Goal: Communication & Community: Answer question/provide support

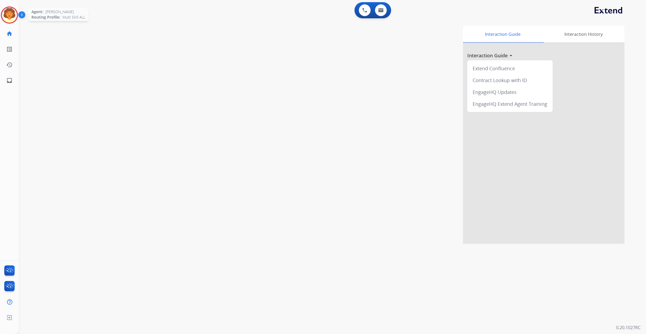
click at [5, 22] on img at bounding box center [9, 15] width 15 height 15
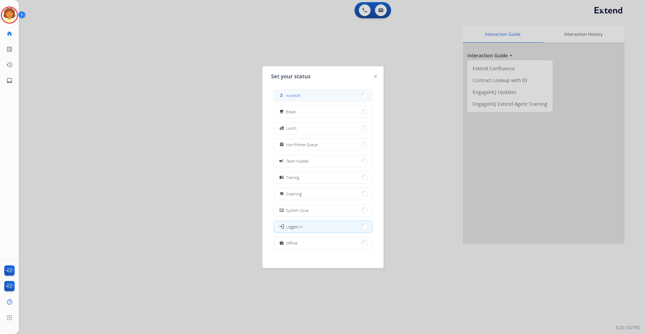
click at [320, 99] on button "how_to_reg Available" at bounding box center [323, 96] width 98 height 12
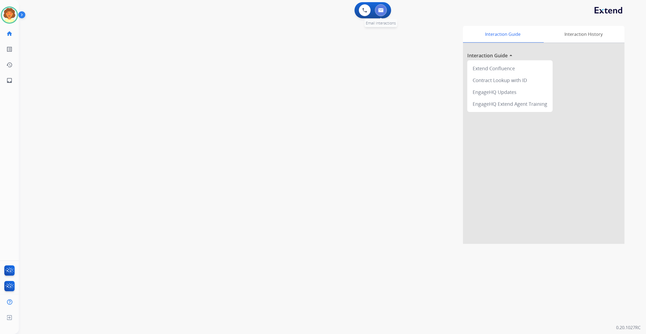
click at [379, 12] on img at bounding box center [380, 10] width 5 height 4
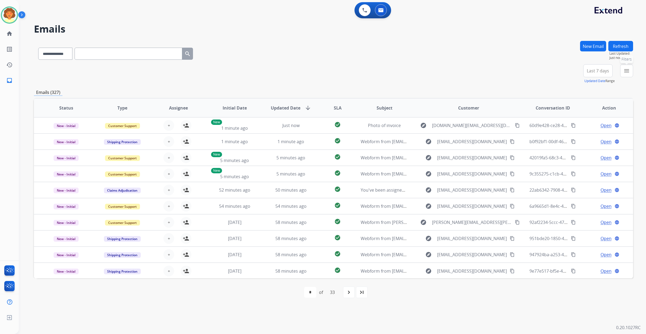
click at [620, 77] on button "menu Filters" at bounding box center [626, 70] width 13 height 13
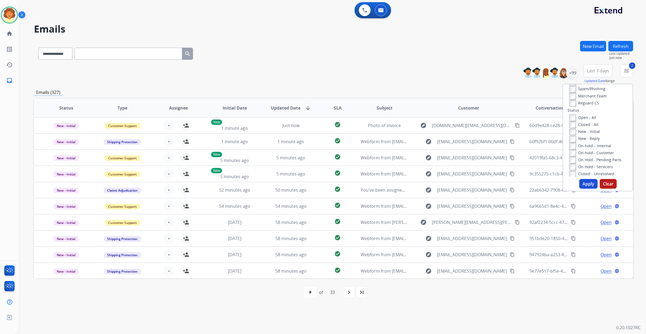
scroll to position [67, 0]
click at [579, 189] on button "Apply" at bounding box center [588, 184] width 18 height 10
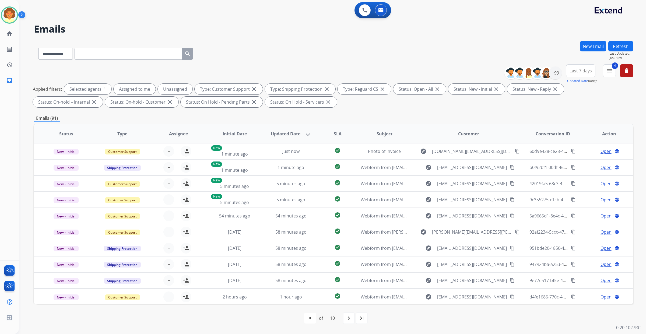
click at [566, 77] on button "Last 7 days" at bounding box center [580, 70] width 29 height 13
click at [564, 140] on div "Last 90 days" at bounding box center [579, 136] width 30 height 8
click at [549, 79] on div "+147" at bounding box center [555, 72] width 13 height 13
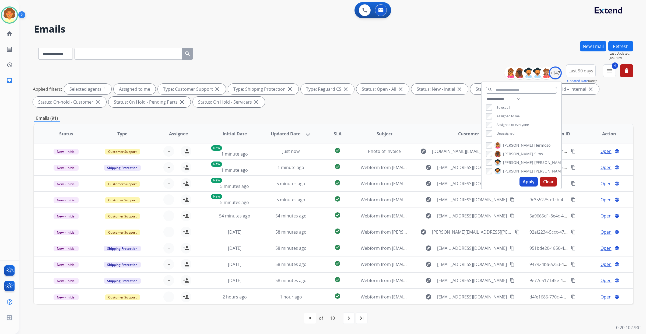
click at [519, 187] on button "Apply" at bounding box center [528, 182] width 18 height 10
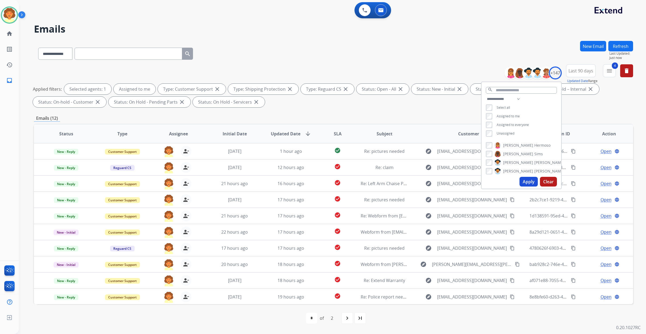
click at [386, 107] on div "Applied filters: Selected agents: 1 Assigned to me Type: Customer Support close…" at bounding box center [332, 96] width 599 height 24
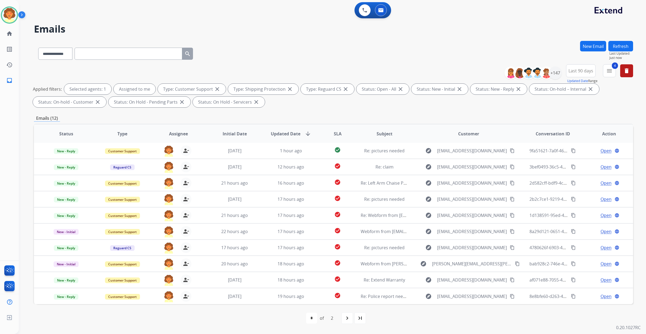
scroll to position [11, 0]
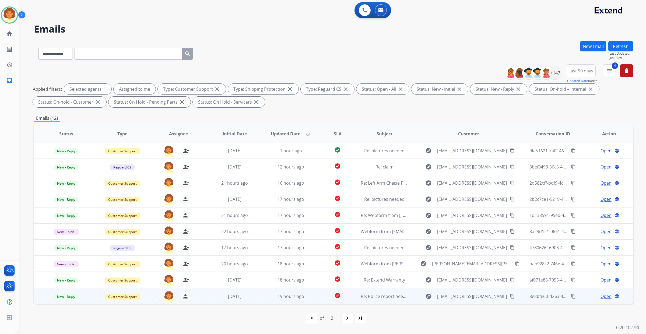
click at [600, 293] on span "Open" at bounding box center [605, 296] width 11 height 6
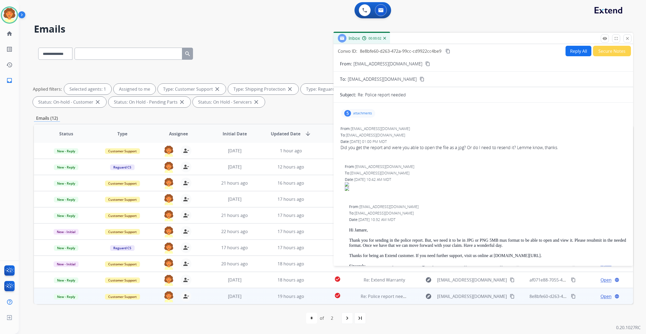
click at [351, 110] on div "5" at bounding box center [347, 113] width 7 height 6
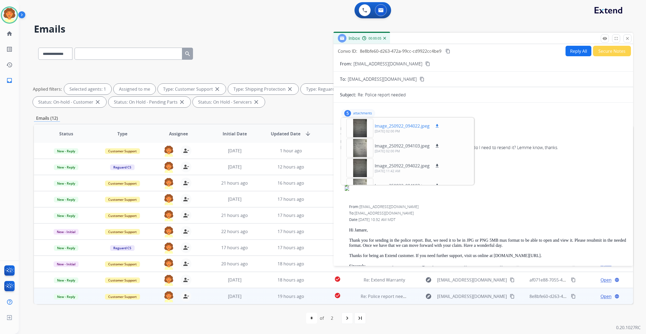
click at [367, 119] on div at bounding box center [359, 128] width 27 height 19
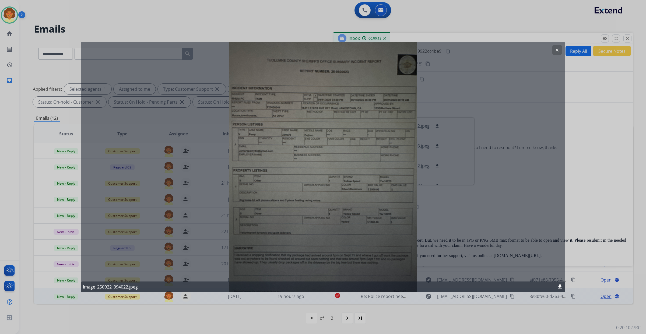
click at [555, 52] on mat-icon "clear" at bounding box center [557, 49] width 5 height 5
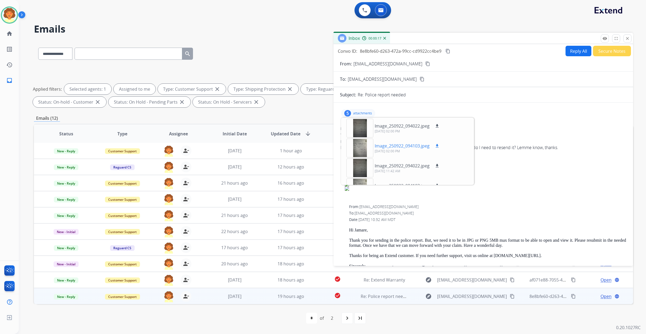
click at [365, 139] on div at bounding box center [359, 148] width 27 height 19
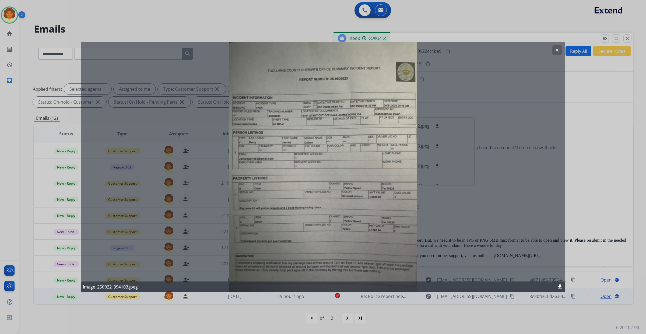
click at [556, 52] on mat-icon "clear" at bounding box center [557, 49] width 5 height 5
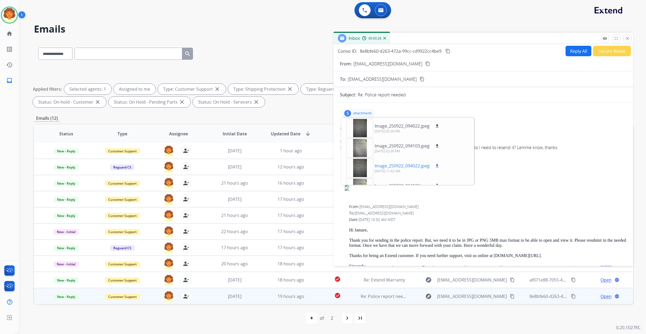
click at [365, 159] on div at bounding box center [359, 168] width 27 height 19
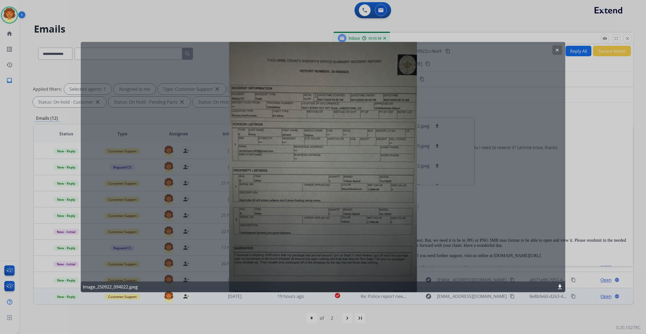
click at [555, 52] on mat-icon "clear" at bounding box center [557, 49] width 5 height 5
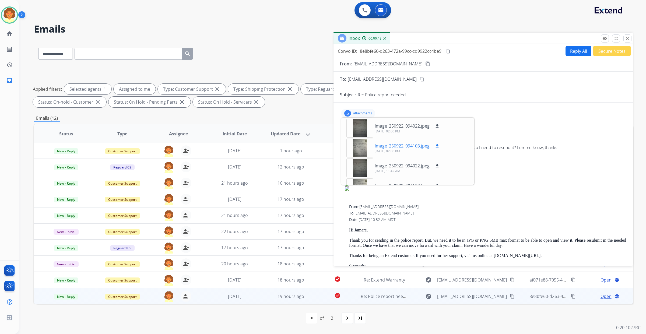
scroll to position [0, 0]
drag, startPoint x: 364, startPoint y: 89, endPoint x: 443, endPoint y: 92, distance: 79.2
click at [443, 67] on div "From: jamareperry83@gmail.com content_copy" at bounding box center [483, 64] width 300 height 6
copy p "From:"
click at [439, 128] on mat-icon "download" at bounding box center [437, 126] width 5 height 5
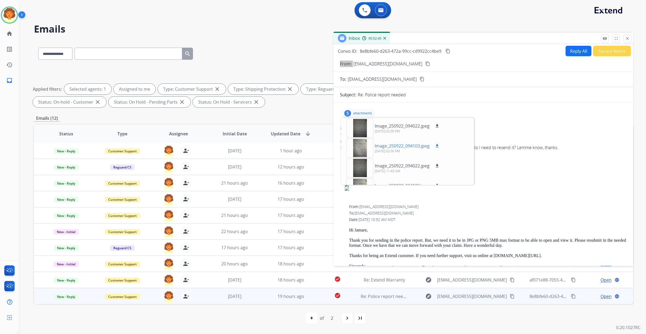
click at [439, 148] on mat-icon "download" at bounding box center [437, 145] width 5 height 5
click at [439, 168] on mat-icon "download" at bounding box center [437, 165] width 5 height 5
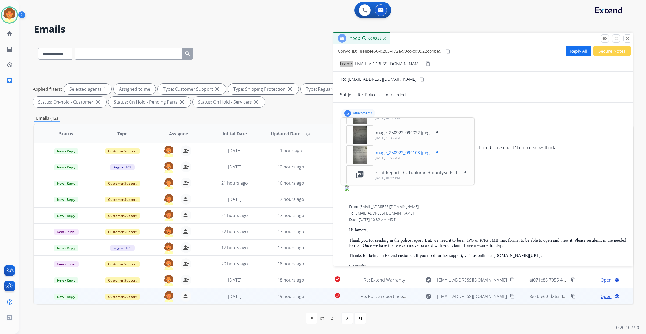
click at [439, 155] on mat-icon "download" at bounding box center [437, 152] width 5 height 5
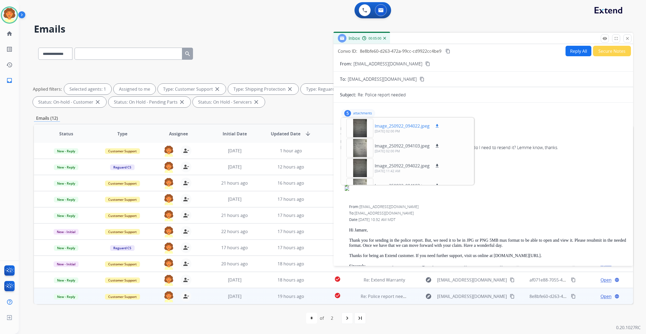
click at [365, 138] on div at bounding box center [359, 128] width 27 height 19
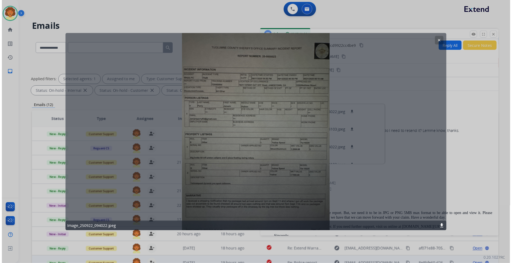
scroll to position [10, 0]
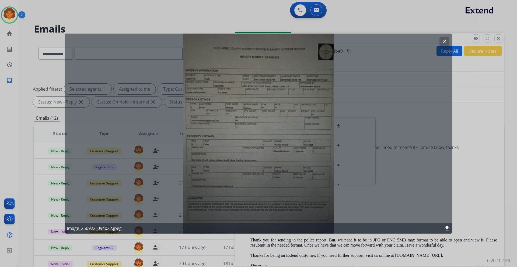
drag, startPoint x: 639, startPoint y: 0, endPoint x: 394, endPoint y: 22, distance: 245.6
click at [394, 22] on div at bounding box center [258, 133] width 517 height 267
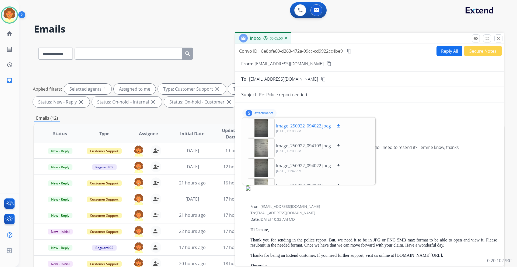
click at [261, 138] on div at bounding box center [261, 128] width 27 height 19
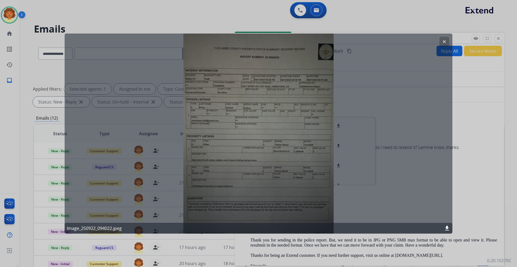
click at [446, 226] on mat-icon "download" at bounding box center [447, 228] width 6 height 6
click at [442, 44] on mat-icon "clear" at bounding box center [444, 41] width 5 height 5
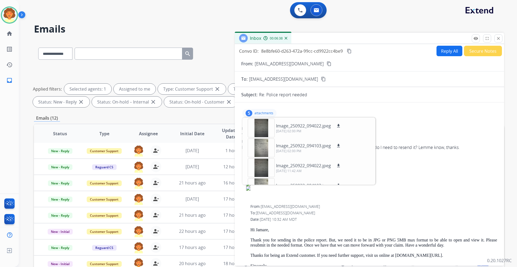
drag, startPoint x: 234, startPoint y: 73, endPoint x: 391, endPoint y: 73, distance: 157.4
click at [391, 56] on div "Convo ID: 8e8bfe60-d263-472a-99cc-cd9922cc4be9 content_copy Reply All Secure No…" at bounding box center [369, 51] width 269 height 10
copy div "Convo ID: 8e8bfe60-d263-472a-99cc-cd9922cc4be9"
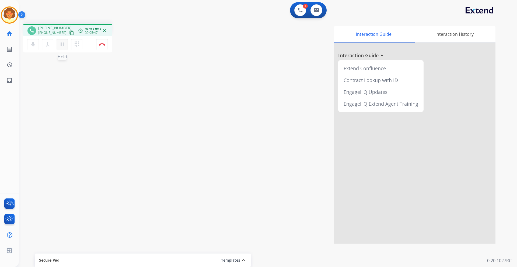
click at [65, 48] on mat-icon "pause" at bounding box center [62, 44] width 6 height 6
click at [298, 13] on img at bounding box center [300, 10] width 5 height 5
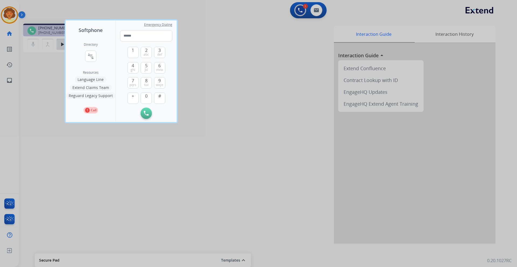
click at [257, 138] on div at bounding box center [258, 133] width 517 height 267
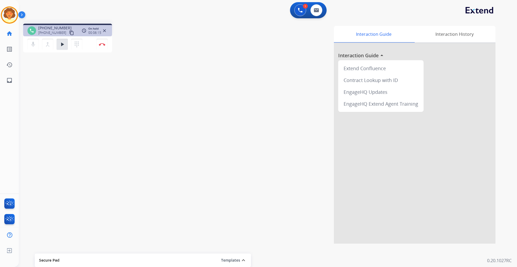
click at [74, 35] on mat-icon "content_copy" at bounding box center [71, 32] width 5 height 5
click at [294, 15] on button at bounding box center [300, 10] width 12 height 12
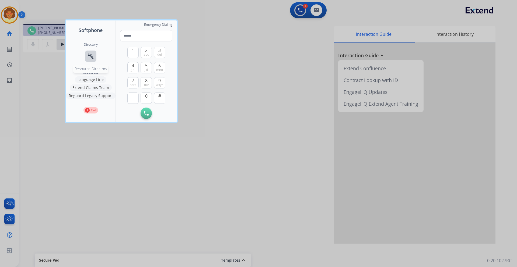
click at [94, 59] on mat-icon "connect_without_contact" at bounding box center [90, 56] width 6 height 6
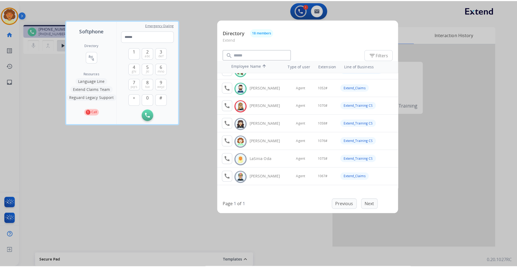
scroll to position [108, 0]
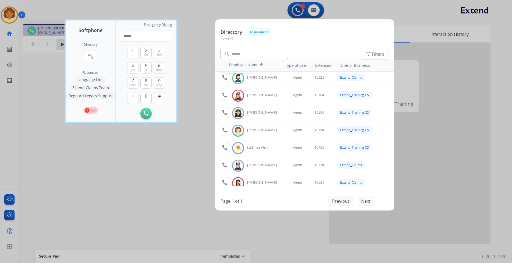
click at [228, 63] on mat-icon "call" at bounding box center [225, 60] width 6 height 6
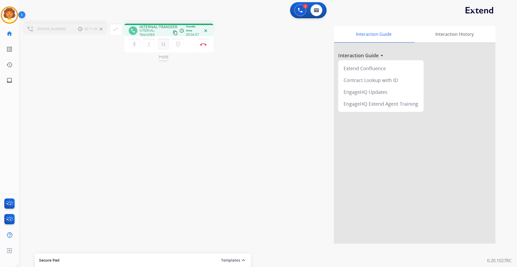
click at [167, 48] on mat-icon "pause" at bounding box center [163, 44] width 6 height 6
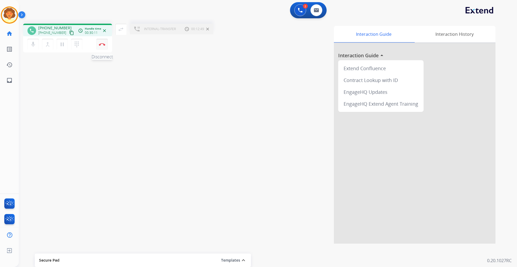
click at [101, 50] on button "Disconnect" at bounding box center [101, 44] width 11 height 11
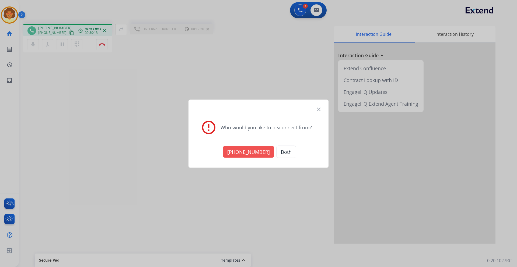
click at [235, 150] on button "+17187494703" at bounding box center [248, 152] width 51 height 12
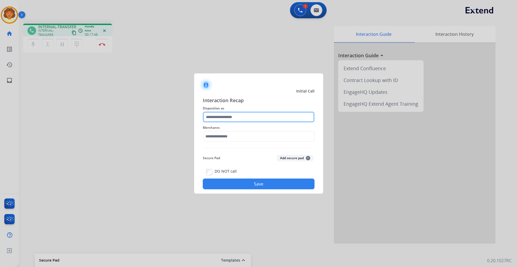
click at [243, 112] on input "text" at bounding box center [259, 117] width 112 height 11
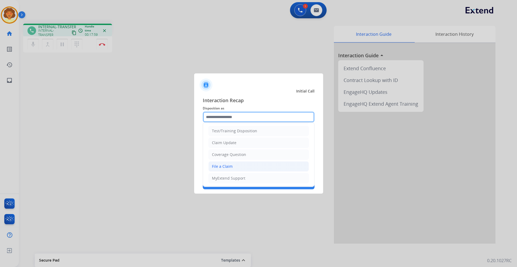
scroll to position [4, 0]
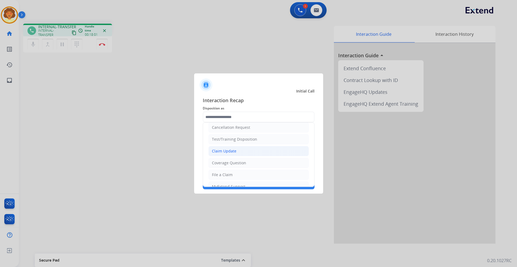
click at [266, 156] on li "Claim Update" at bounding box center [258, 151] width 100 height 10
type input "**********"
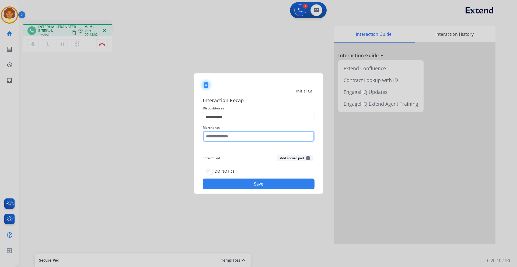
click at [245, 134] on input "text" at bounding box center [259, 136] width 112 height 11
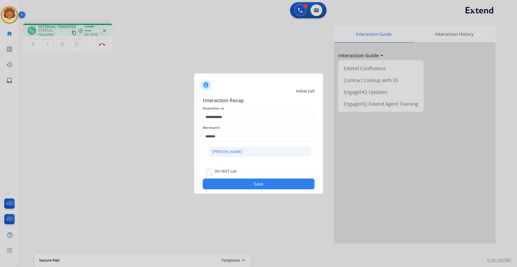
click at [261, 157] on li "Ashley - Reguard" at bounding box center [260, 152] width 103 height 10
type input "**********"
click at [251, 189] on button "Save" at bounding box center [259, 184] width 112 height 11
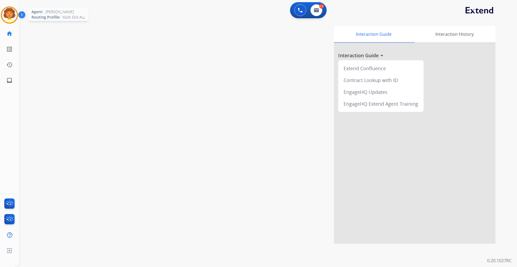
click at [7, 23] on img at bounding box center [9, 15] width 15 height 15
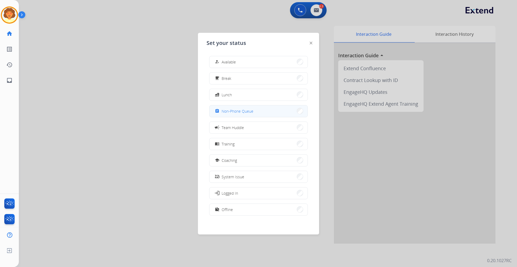
click at [248, 117] on button "assignment Non-Phone Queue" at bounding box center [258, 112] width 98 height 12
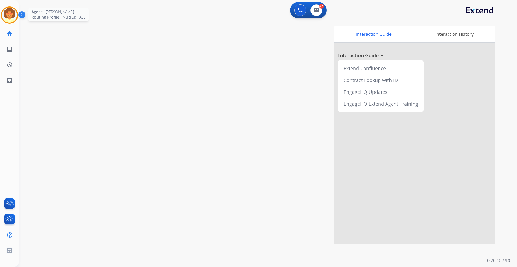
click at [10, 23] on img at bounding box center [9, 15] width 15 height 15
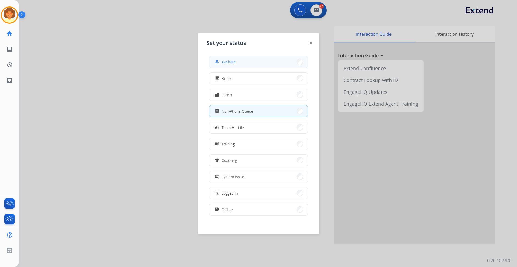
click at [266, 67] on button "how_to_reg Available" at bounding box center [258, 62] width 98 height 12
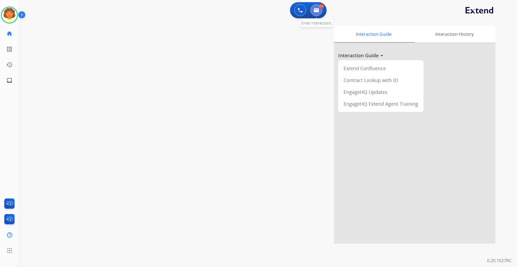
click at [318, 15] on button at bounding box center [316, 10] width 12 height 12
select select "**********"
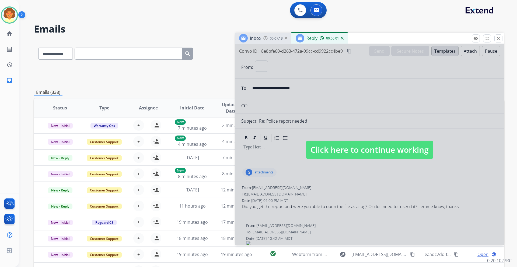
select select "**********"
click at [307, 226] on div at bounding box center [369, 144] width 269 height 201
select select
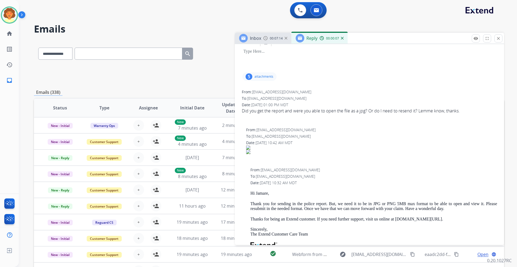
scroll to position [108, 0]
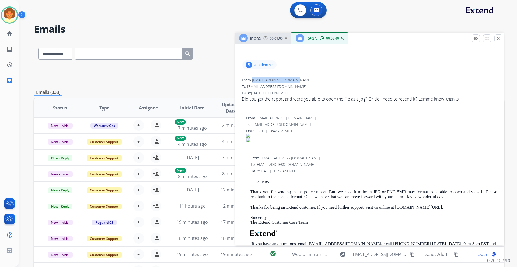
drag, startPoint x: 256, startPoint y: 156, endPoint x: 318, endPoint y: 157, distance: 62.7
click at [326, 83] on div "From: jamareperry83@gmail.com" at bounding box center [369, 80] width 255 height 5
copy span "jamareperry83@gmail.com"
click at [248, 68] on div "5" at bounding box center [248, 65] width 7 height 6
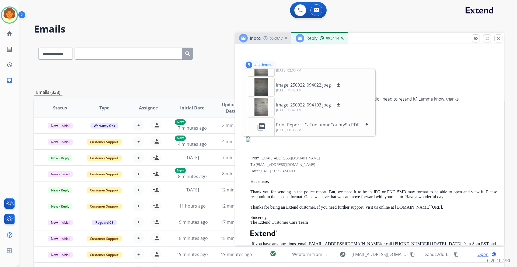
scroll to position [33, 0]
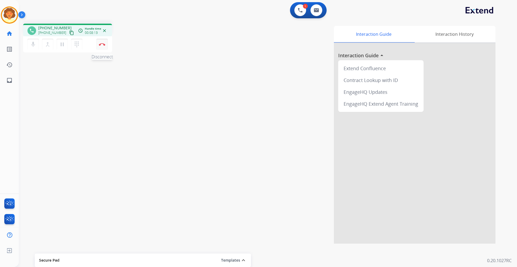
click at [101, 46] on img at bounding box center [102, 44] width 6 height 3
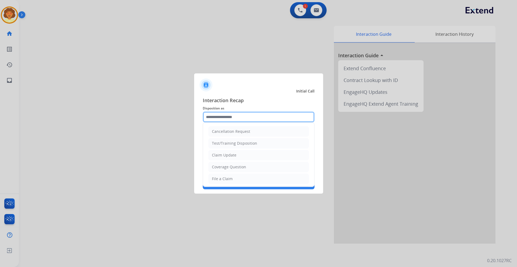
click at [235, 112] on input "text" at bounding box center [259, 117] width 112 height 11
click at [236, 158] on div "Claim Update" at bounding box center [224, 155] width 24 height 5
type input "**********"
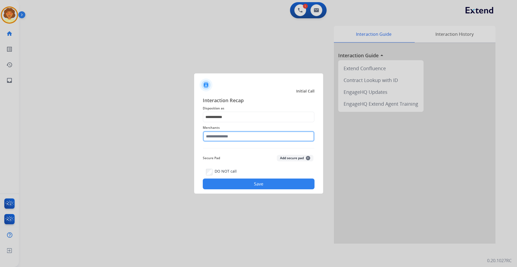
click at [219, 135] on input "text" at bounding box center [259, 136] width 112 height 11
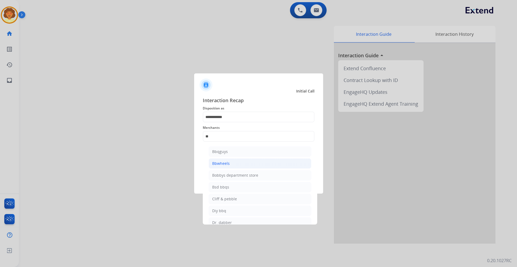
click at [230, 166] on div "Bbwheels" at bounding box center [220, 163] width 17 height 5
type input "********"
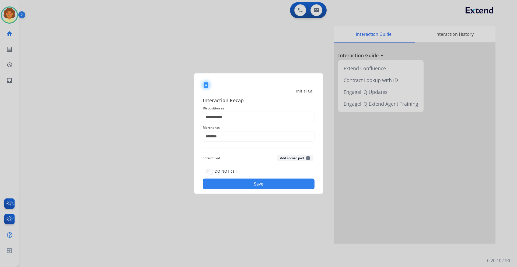
click at [256, 189] on button "Save" at bounding box center [259, 184] width 112 height 11
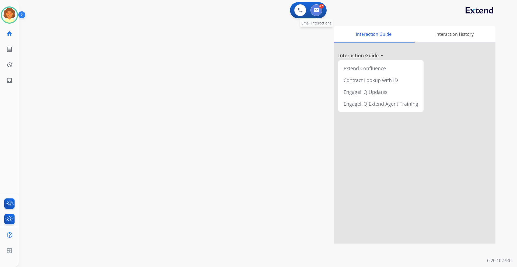
click at [317, 16] on button at bounding box center [316, 10] width 12 height 12
select select "**********"
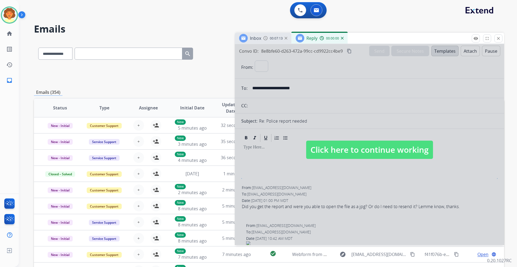
select select "**********"
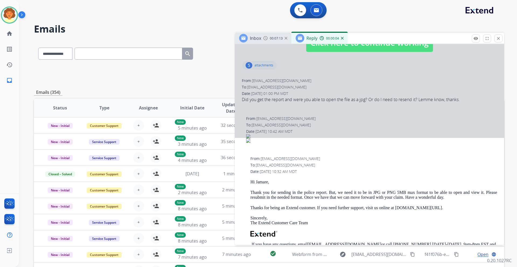
scroll to position [108, 0]
click at [248, 138] on div at bounding box center [369, 36] width 269 height 201
select select
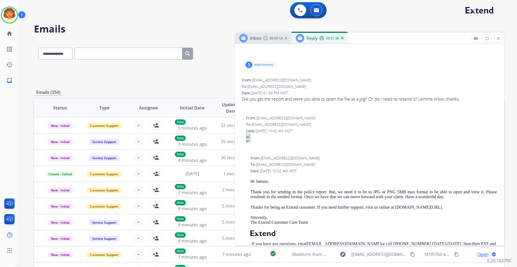
click at [249, 68] on div "5" at bounding box center [248, 65] width 7 height 6
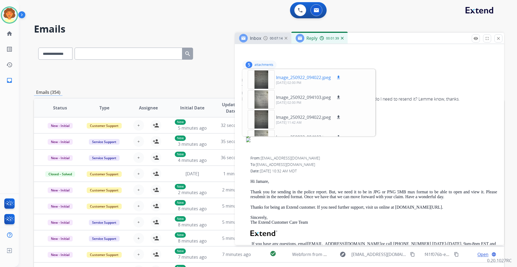
click at [262, 89] on div at bounding box center [261, 79] width 27 height 19
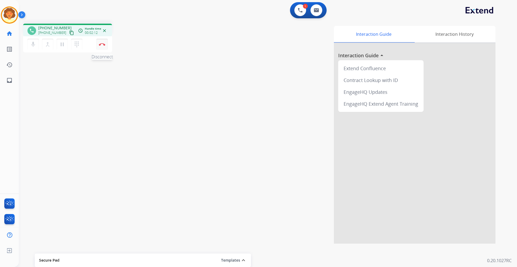
click at [102, 46] on img at bounding box center [102, 44] width 6 height 3
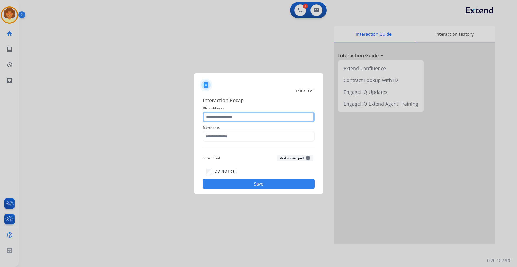
click at [244, 112] on input "text" at bounding box center [259, 117] width 112 height 11
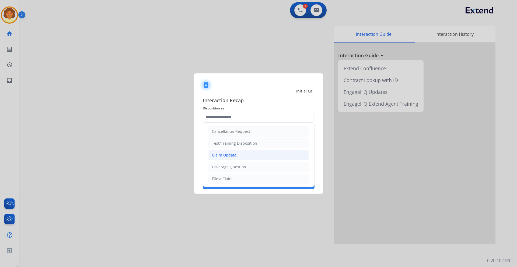
click at [264, 160] on li "Claim Update" at bounding box center [258, 155] width 100 height 10
type input "**********"
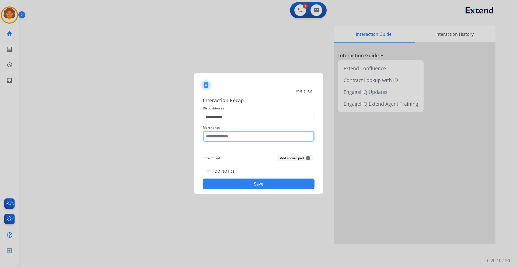
click at [219, 132] on input "text" at bounding box center [259, 136] width 112 height 11
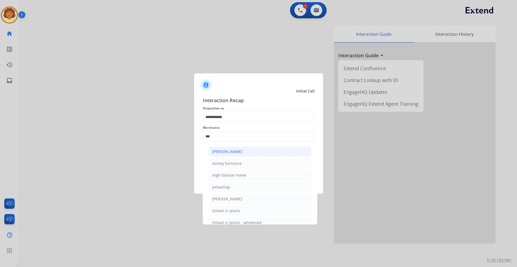
click at [242, 154] on div "Ashley - Reguard" at bounding box center [227, 151] width 30 height 5
type input "**********"
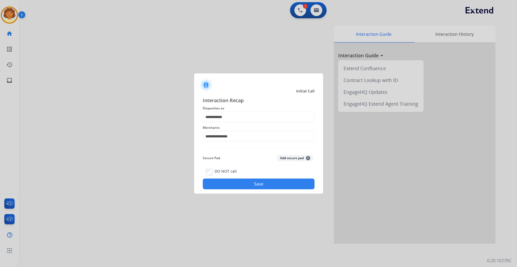
click at [253, 189] on button "Save" at bounding box center [259, 184] width 112 height 11
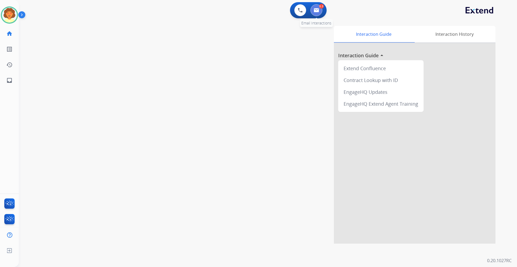
click at [315, 12] on img at bounding box center [316, 10] width 5 height 4
select select "**********"
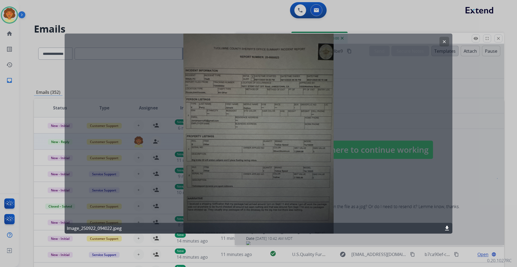
select select "**********"
click at [442, 44] on mat-icon "clear" at bounding box center [444, 41] width 5 height 5
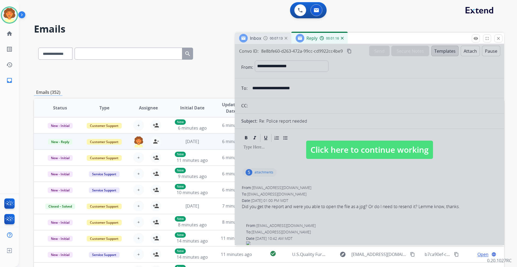
click at [162, 19] on div "0 Voice Interactions 0 Email Interactions" at bounding box center [264, 10] width 479 height 17
click at [298, 13] on img at bounding box center [300, 10] width 5 height 5
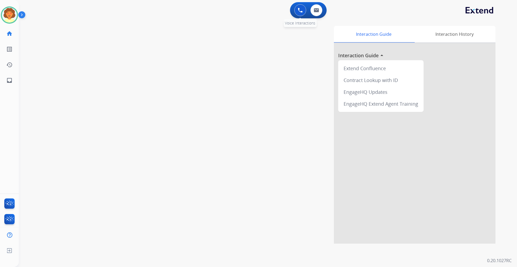
click at [294, 12] on button at bounding box center [300, 10] width 12 height 12
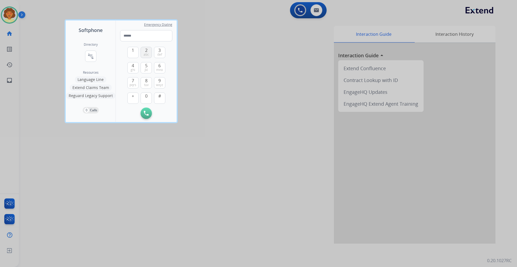
click at [149, 57] on span "abc" at bounding box center [145, 54] width 5 height 4
click at [147, 99] on span "0" at bounding box center [146, 96] width 2 height 6
click at [163, 87] on span "wxyz" at bounding box center [159, 85] width 7 height 4
click at [148, 72] on span "jkl" at bounding box center [146, 70] width 3 height 4
click at [162, 57] on span "def" at bounding box center [159, 54] width 5 height 4
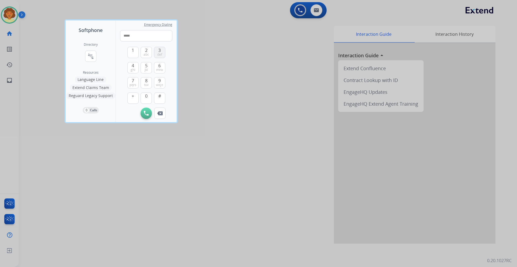
click at [162, 57] on span "def" at bounding box center [159, 54] width 5 height 4
click at [148, 72] on span "jkl" at bounding box center [146, 70] width 3 height 4
click at [152, 89] on button "8 tuv" at bounding box center [145, 82] width 11 height 11
click at [134, 54] on span "1" at bounding box center [133, 50] width 2 height 6
click at [148, 72] on span "jkl" at bounding box center [146, 70] width 3 height 4
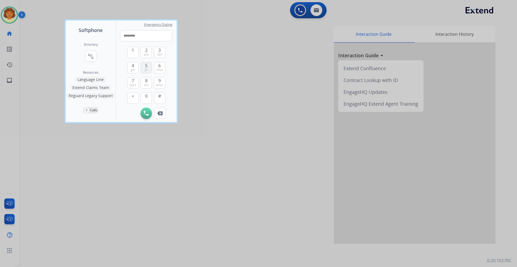
type input "**********"
click at [149, 116] on img at bounding box center [146, 113] width 5 height 5
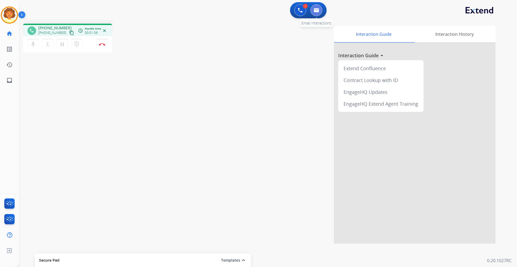
click at [314, 12] on img at bounding box center [316, 10] width 5 height 4
select select "**********"
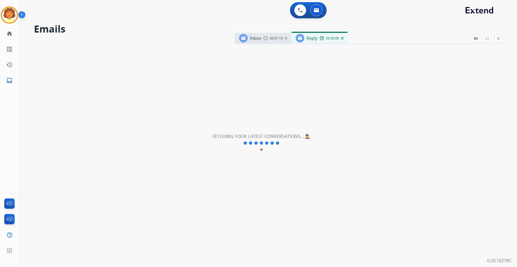
select select "**********"
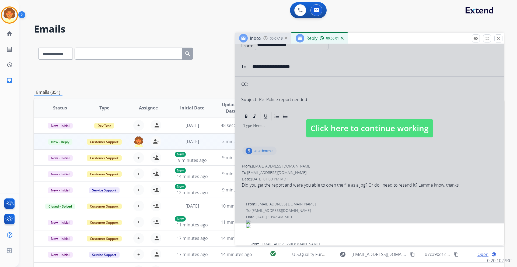
scroll to position [54, 0]
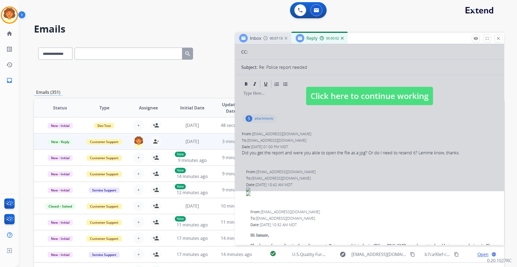
click at [247, 191] on div at bounding box center [369, 90] width 269 height 201
select select
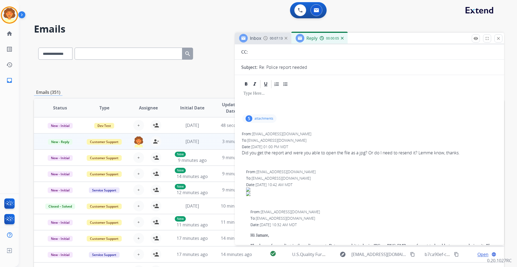
click at [246, 122] on div "5" at bounding box center [248, 118] width 7 height 6
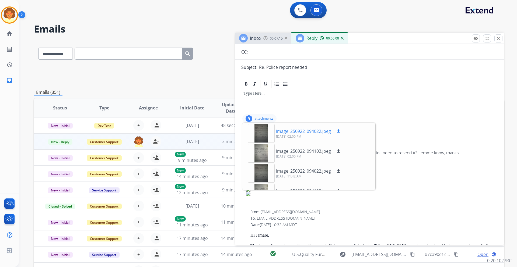
click at [262, 143] on div at bounding box center [261, 133] width 27 height 19
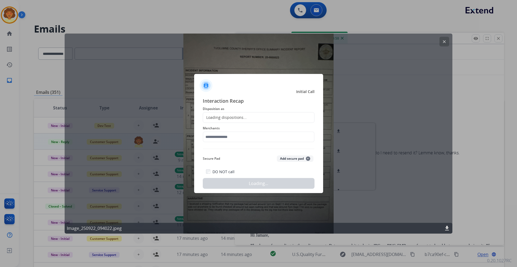
click at [444, 45] on div at bounding box center [258, 133] width 517 height 267
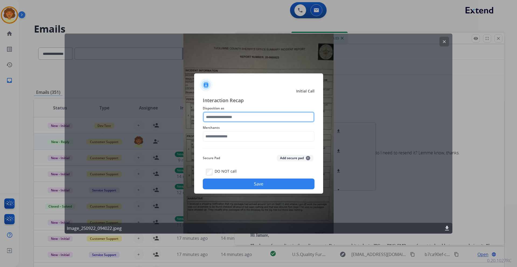
click at [231, 112] on input "text" at bounding box center [259, 117] width 112 height 11
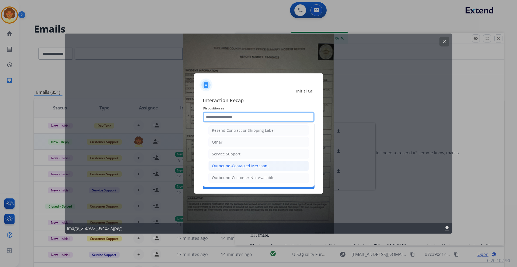
scroll to position [188, 0]
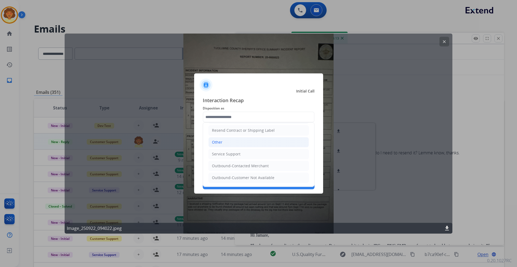
click at [222, 140] on div "Other" at bounding box center [217, 142] width 10 height 5
type input "*****"
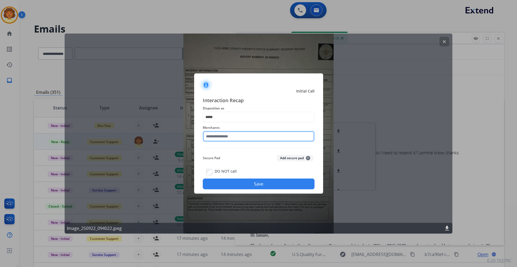
click at [218, 135] on input "text" at bounding box center [259, 136] width 112 height 11
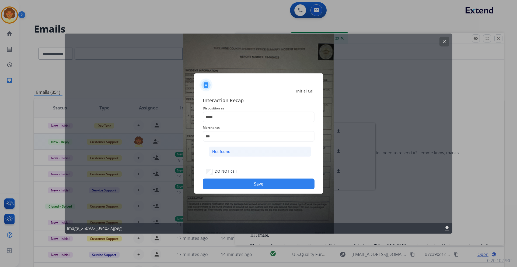
click at [230, 153] on div "Not found" at bounding box center [221, 151] width 18 height 5
type input "*********"
click at [238, 189] on button "Save" at bounding box center [259, 184] width 112 height 11
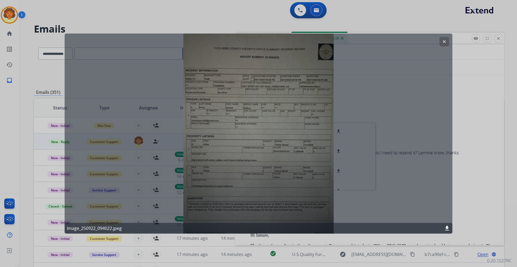
click at [9, 17] on div at bounding box center [258, 133] width 517 height 267
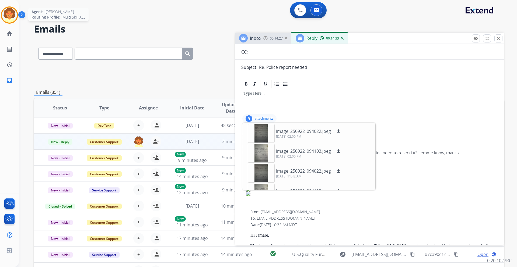
click at [3, 23] on img at bounding box center [9, 15] width 15 height 15
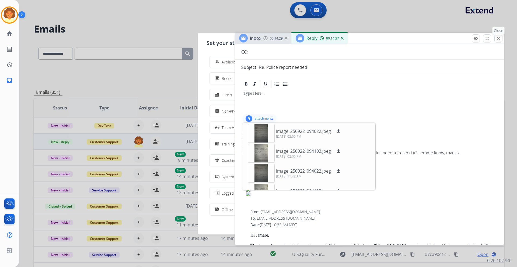
click at [494, 43] on button "close Close" at bounding box center [498, 38] width 8 height 8
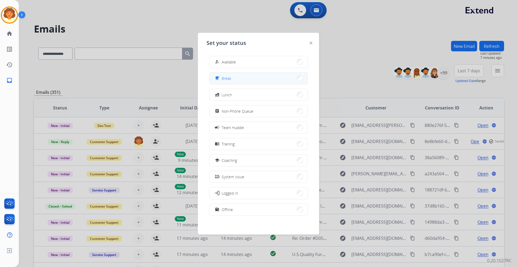
click at [249, 84] on button "free_breakfast Break" at bounding box center [258, 79] width 98 height 12
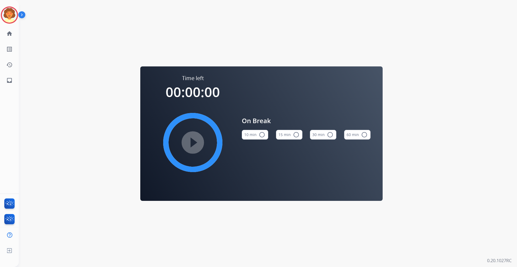
click at [287, 135] on button "15 min radio_button_unchecked" at bounding box center [289, 135] width 26 height 10
click at [189, 146] on mat-icon "play_circle_filled" at bounding box center [192, 142] width 6 height 6
click at [4, 19] on img at bounding box center [9, 15] width 15 height 15
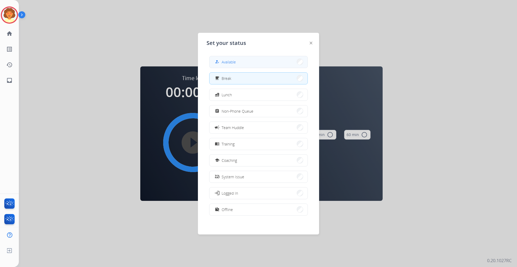
click at [249, 66] on button "how_to_reg Available" at bounding box center [258, 62] width 98 height 12
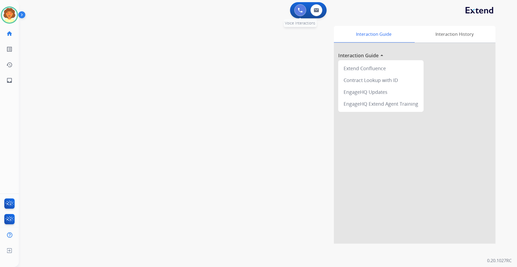
click at [294, 13] on button at bounding box center [300, 10] width 12 height 12
click at [298, 13] on img at bounding box center [300, 10] width 5 height 5
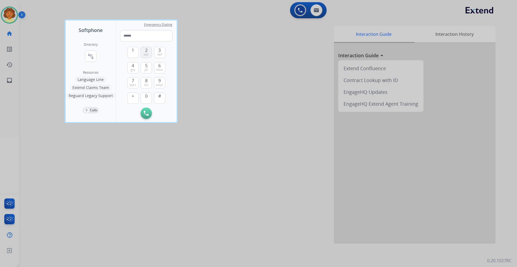
click at [149, 57] on span "abc" at bounding box center [145, 54] width 5 height 4
click at [147, 99] on span "0" at bounding box center [146, 96] width 2 height 6
click at [163, 87] on span "wxyz" at bounding box center [159, 85] width 7 height 4
click at [148, 72] on span "jkl" at bounding box center [146, 70] width 3 height 4
click at [162, 57] on span "def" at bounding box center [159, 54] width 5 height 4
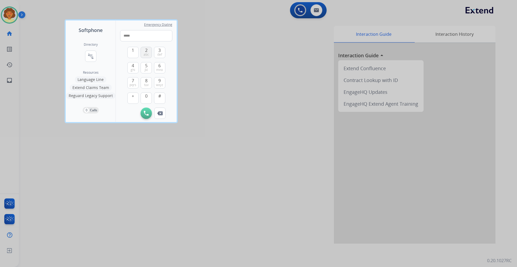
click at [149, 57] on span "abc" at bounding box center [145, 54] width 5 height 4
drag, startPoint x: 179, startPoint y: 94, endPoint x: 178, endPoint y: 87, distance: 7.2
click at [149, 87] on span "tuv" at bounding box center [146, 85] width 5 height 4
click at [134, 54] on span "1" at bounding box center [133, 50] width 2 height 6
click at [135, 72] on span "ghi" at bounding box center [133, 70] width 5 height 4
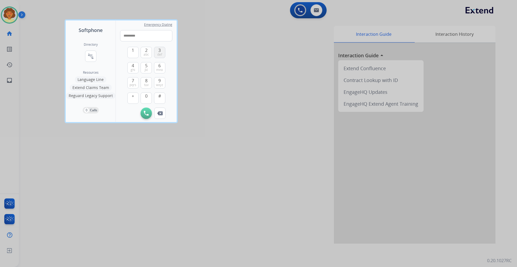
click at [161, 54] on span "3" at bounding box center [159, 50] width 2 height 6
type input "**********"
click at [149, 116] on img at bounding box center [146, 113] width 5 height 5
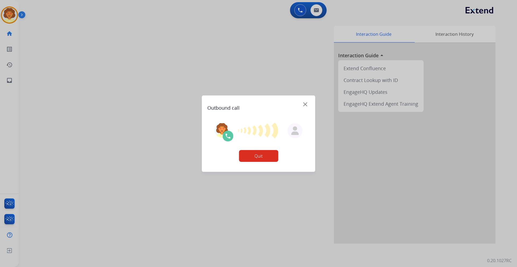
click at [313, 15] on div at bounding box center [258, 133] width 517 height 267
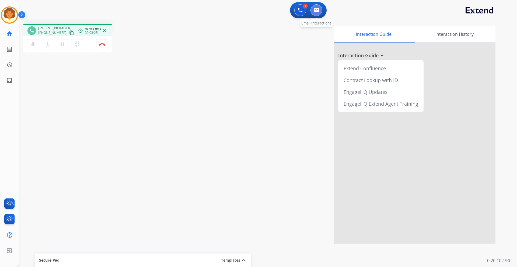
click at [314, 12] on img at bounding box center [316, 10] width 5 height 4
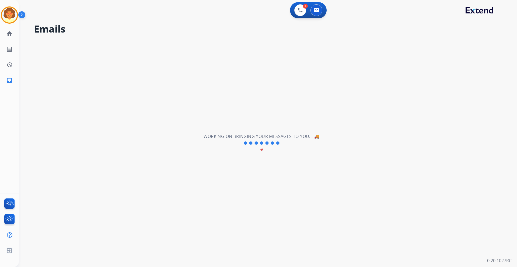
drag, startPoint x: 165, startPoint y: 131, endPoint x: 151, endPoint y: 124, distance: 15.8
click at [151, 124] on div "**********" at bounding box center [261, 143] width 485 height 248
click at [295, 16] on button at bounding box center [300, 10] width 12 height 12
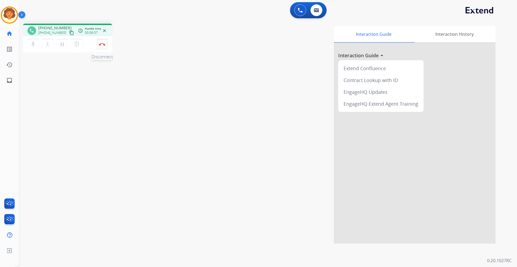
click at [102, 50] on button "Disconnect" at bounding box center [101, 44] width 11 height 11
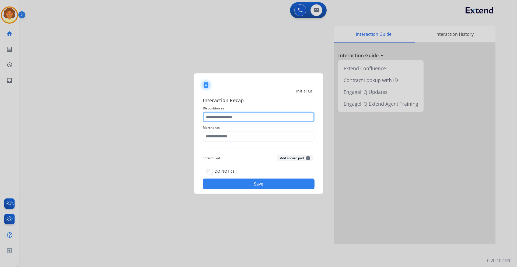
click at [224, 112] on input "text" at bounding box center [259, 117] width 112 height 11
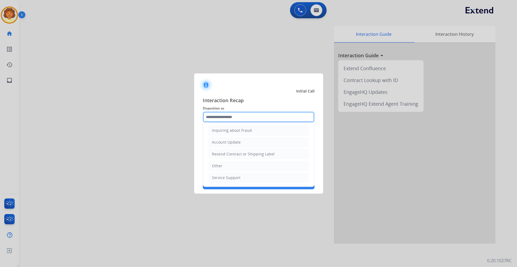
scroll to position [135, 0]
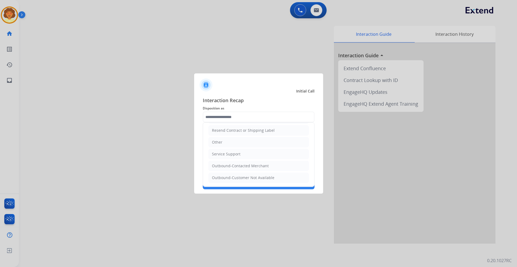
click at [248, 147] on li "Other" at bounding box center [258, 142] width 100 height 10
type input "*****"
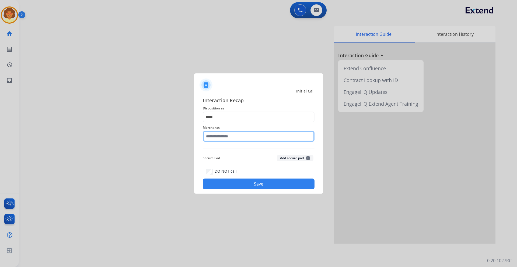
click at [231, 136] on input "text" at bounding box center [259, 136] width 112 height 11
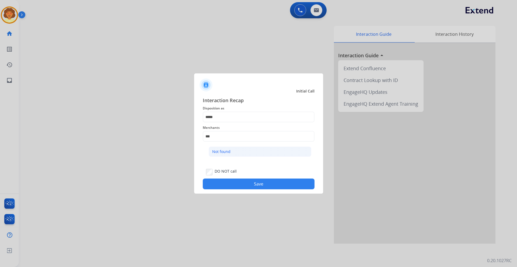
click at [230, 154] on div "Not found" at bounding box center [221, 151] width 18 height 5
type input "*********"
click at [258, 189] on button "Save" at bounding box center [259, 184] width 112 height 11
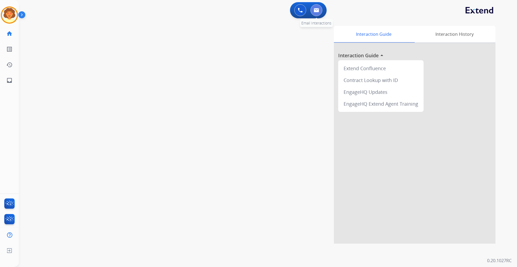
click at [315, 16] on button at bounding box center [316, 10] width 12 height 12
click at [11, 19] on img at bounding box center [9, 15] width 15 height 15
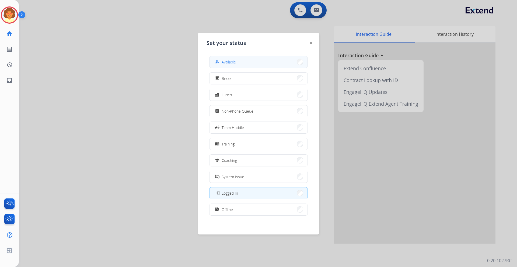
click at [252, 65] on button "how_to_reg Available" at bounding box center [258, 62] width 98 height 12
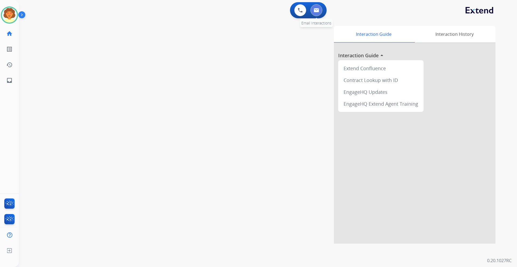
click at [314, 12] on img at bounding box center [316, 10] width 5 height 4
select select "**********"
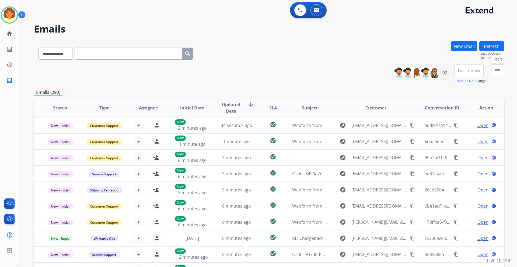
click at [491, 77] on button "menu Filters" at bounding box center [497, 70] width 13 height 13
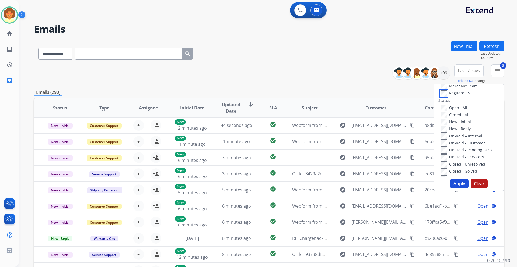
scroll to position [81, 0]
click at [450, 189] on button "Apply" at bounding box center [459, 184] width 18 height 10
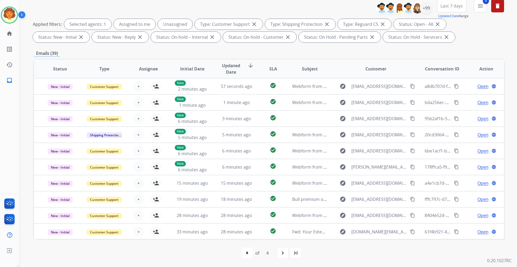
scroll to position [20, 0]
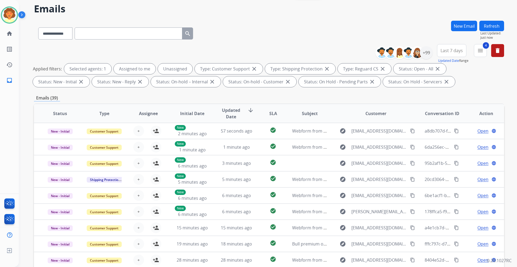
click at [440, 52] on span "Last 7 days" at bounding box center [451, 51] width 22 height 2
click at [435, 120] on div "Last 90 days" at bounding box center [450, 116] width 30 height 8
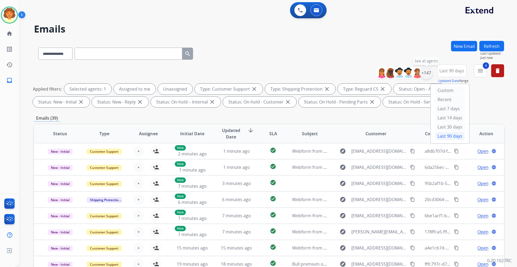
click at [420, 79] on div "+147" at bounding box center [426, 72] width 13 height 13
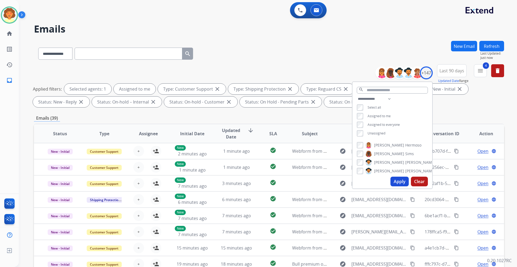
click at [390, 187] on button "Apply" at bounding box center [399, 182] width 18 height 10
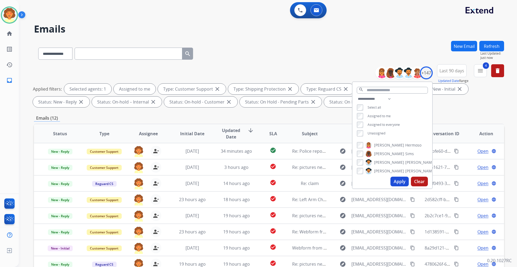
click at [433, 107] on div "Applied filters: Selected agents: 1 Assigned to me Type: Customer Support close…" at bounding box center [268, 96] width 470 height 24
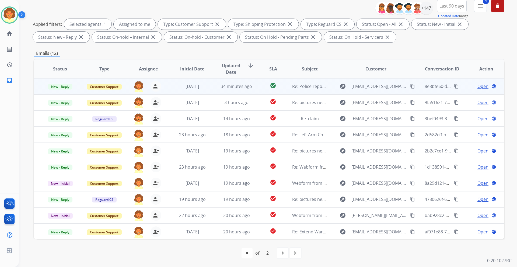
click at [477, 90] on span "Open" at bounding box center [482, 86] width 11 height 6
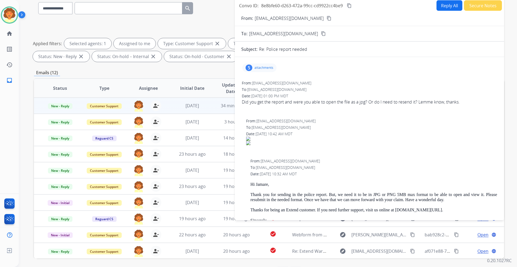
scroll to position [27, 0]
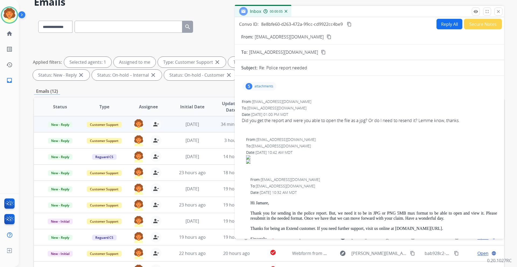
click at [436, 29] on button "Reply All" at bounding box center [449, 24] width 26 height 10
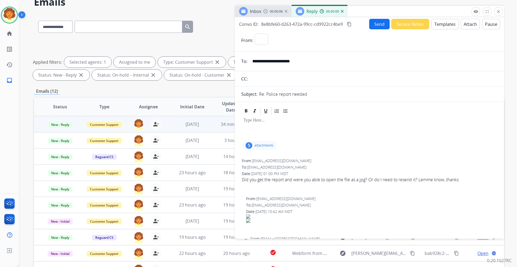
select select "**********"
click at [249, 149] on div "5" at bounding box center [248, 145] width 7 height 6
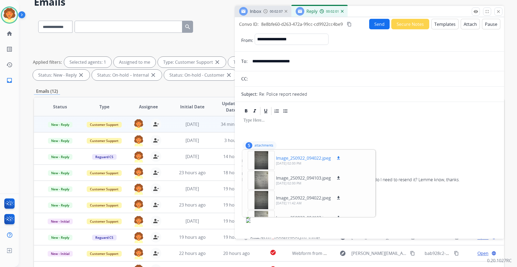
click at [263, 170] on div at bounding box center [261, 160] width 27 height 19
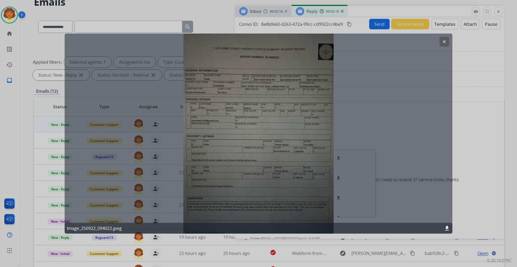
click at [439, 44] on button "clear" at bounding box center [444, 42] width 10 height 10
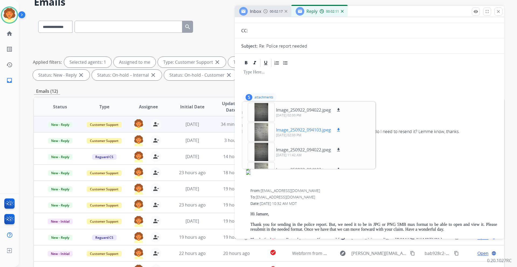
scroll to position [54, 0]
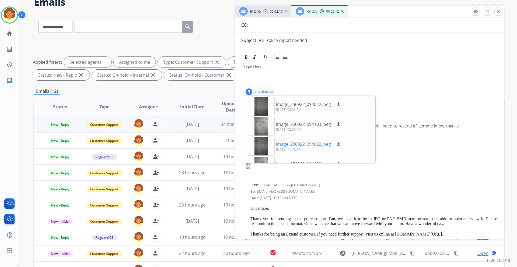
click at [260, 156] on div at bounding box center [261, 146] width 27 height 19
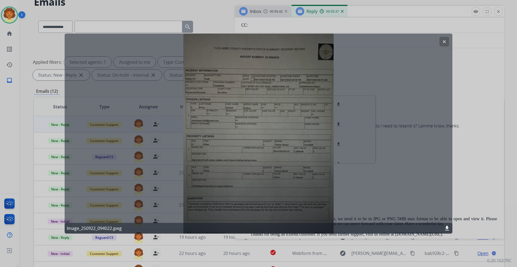
click at [182, 10] on div at bounding box center [258, 133] width 517 height 267
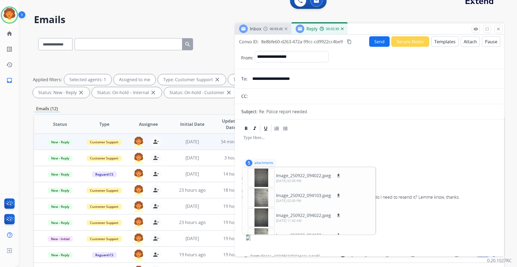
scroll to position [0, 0]
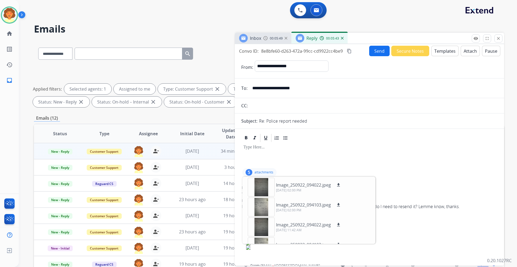
drag, startPoint x: 235, startPoint y: 66, endPoint x: 303, endPoint y: 85, distance: 70.1
click at [303, 54] on div "Convo ID: 8e8bfe60-d263-472a-99cc-cd9922cc4be9 content_copy" at bounding box center [295, 51] width 113 height 6
copy div "Convo ID: 8e8bfe60-d263-472a-99cc-cd9922cc4be9"
click at [431, 56] on button "Templates" at bounding box center [444, 51] width 27 height 10
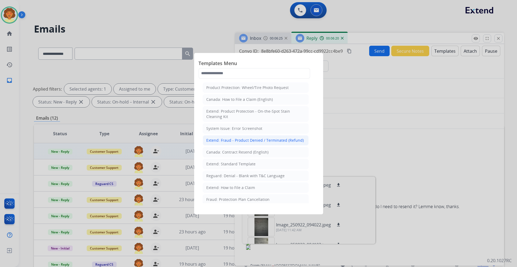
click at [278, 143] on div "Extend: Fraud - Product Denied / Terminated (Refund)" at bounding box center [254, 140] width 97 height 5
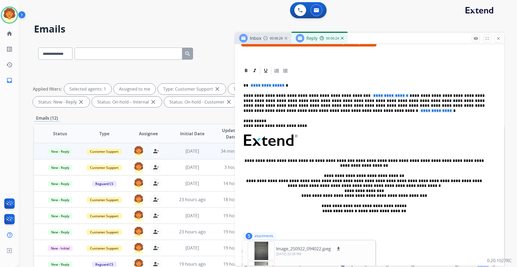
scroll to position [108, 0]
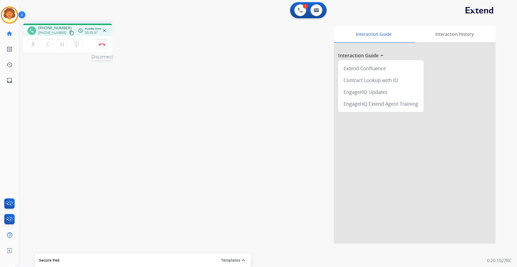
click at [101, 46] on img at bounding box center [102, 44] width 6 height 3
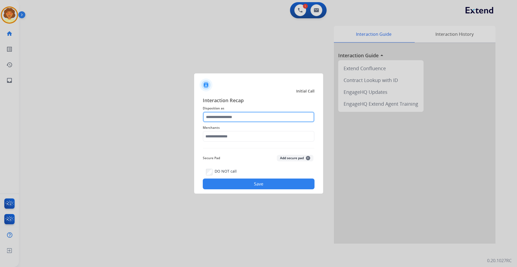
click at [234, 112] on input "text" at bounding box center [259, 117] width 112 height 11
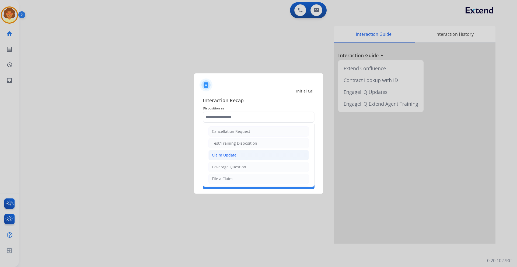
click at [236, 158] on div "Claim Update" at bounding box center [224, 155] width 24 height 5
type input "**********"
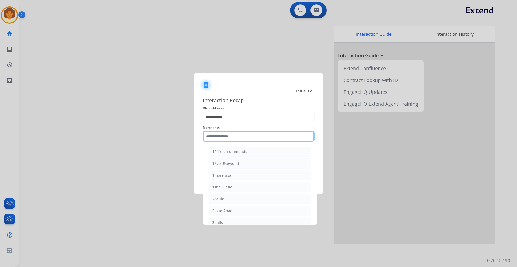
click at [213, 137] on input "text" at bounding box center [259, 136] width 112 height 11
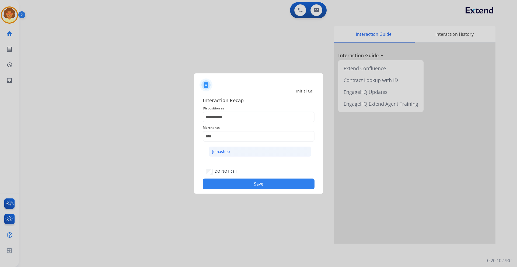
click at [230, 154] on div "Jomashop" at bounding box center [221, 151] width 18 height 5
type input "********"
click at [244, 189] on button "Save" at bounding box center [259, 184] width 112 height 11
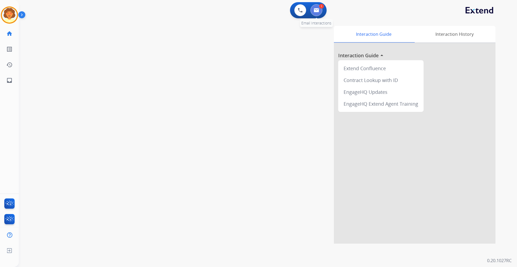
click at [314, 12] on img at bounding box center [316, 10] width 5 height 4
select select "**********"
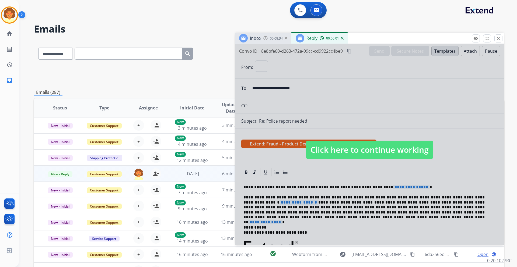
select select "**********"
click at [339, 143] on div at bounding box center [369, 144] width 269 height 201
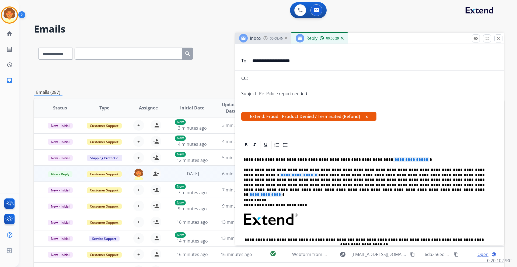
scroll to position [27, 0]
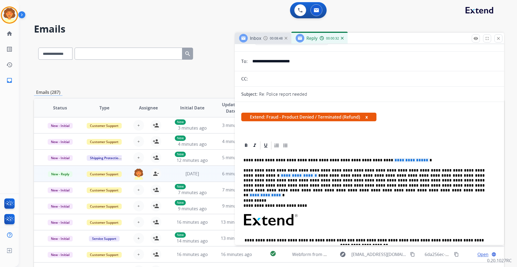
click at [368, 120] on button "x" at bounding box center [366, 117] width 2 height 6
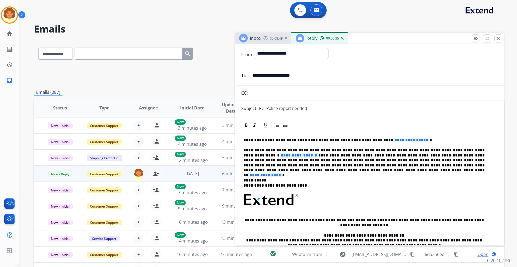
scroll to position [0, 0]
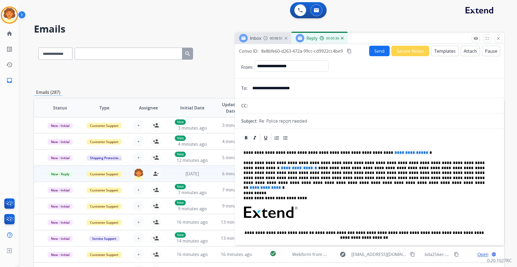
click at [343, 40] on img at bounding box center [342, 38] width 3 height 3
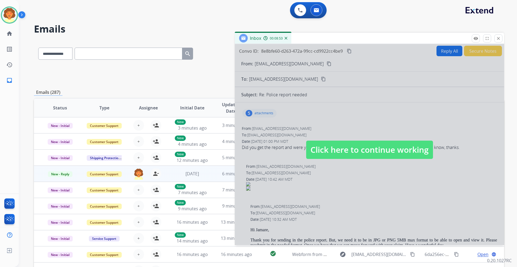
click at [365, 152] on div at bounding box center [369, 144] width 269 height 201
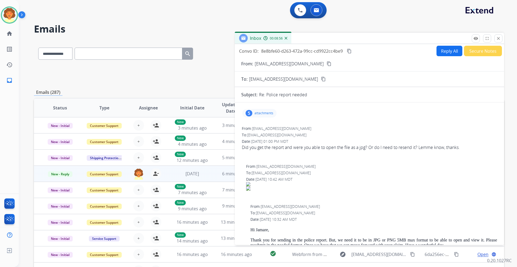
click at [436, 56] on button "Reply All" at bounding box center [449, 51] width 26 height 10
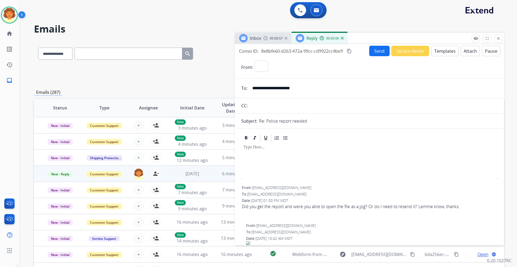
select select "**********"
click at [431, 56] on button "Templates" at bounding box center [444, 51] width 27 height 10
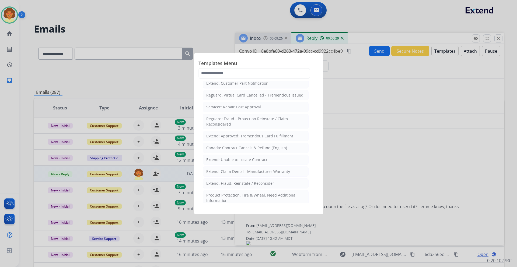
scroll to position [188, 0]
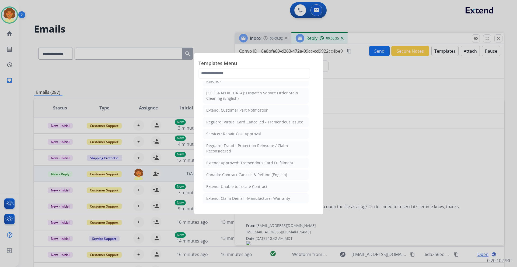
click at [378, 207] on div at bounding box center [258, 133] width 517 height 267
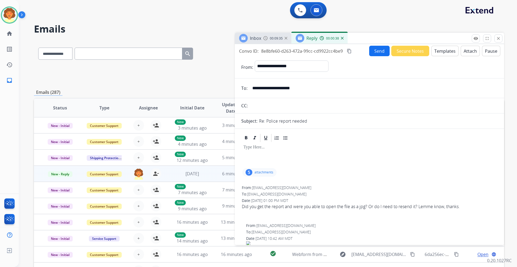
click at [431, 56] on button "Templates" at bounding box center [444, 51] width 27 height 10
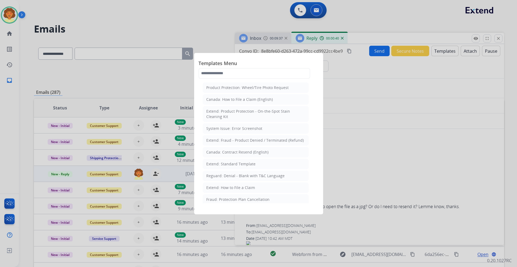
click at [372, 237] on div at bounding box center [258, 133] width 517 height 267
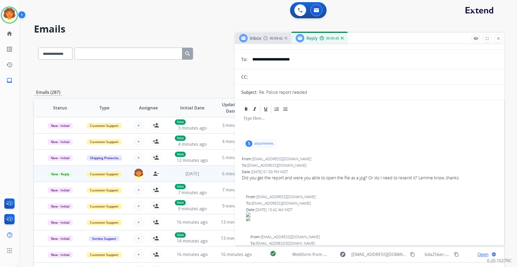
scroll to position [0, 0]
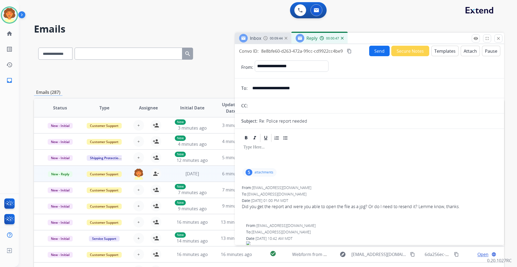
click at [431, 56] on button "Templates" at bounding box center [444, 51] width 27 height 10
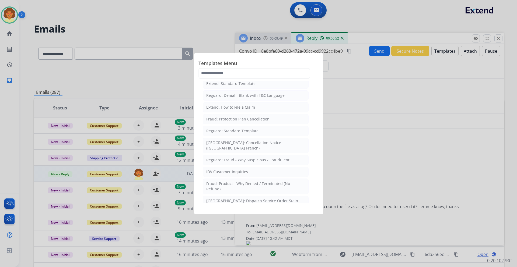
scroll to position [81, 0]
click at [234, 86] on div "Extend: Standard Template" at bounding box center [230, 83] width 49 height 5
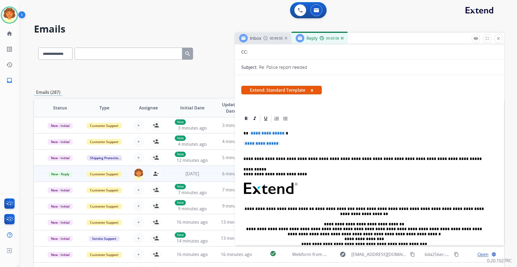
scroll to position [108, 0]
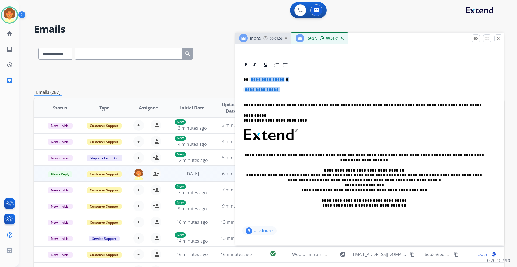
drag, startPoint x: 247, startPoint y: 165, endPoint x: 273, endPoint y: 183, distance: 31.9
click at [273, 183] on div "**********" at bounding box center [369, 148] width 256 height 156
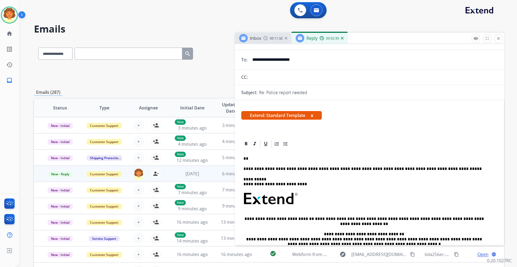
scroll to position [27, 0]
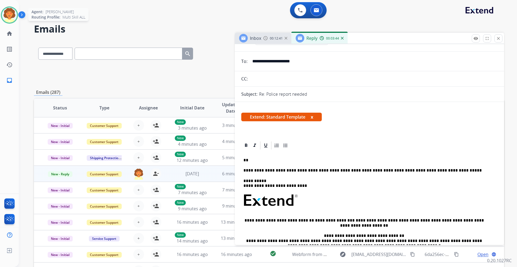
click at [8, 23] on img at bounding box center [9, 15] width 15 height 15
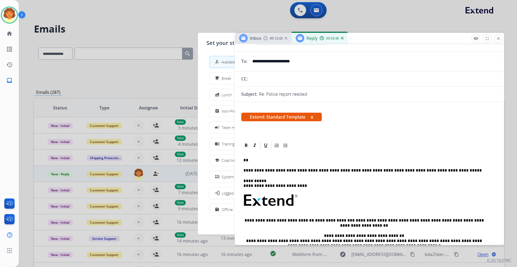
click at [356, 37] on div at bounding box center [258, 133] width 517 height 267
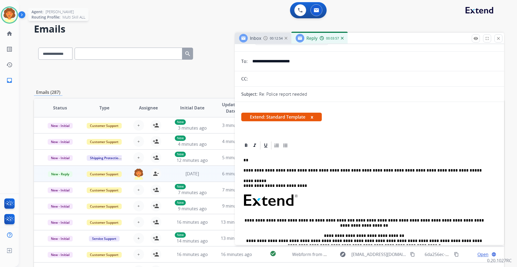
click at [7, 20] on img at bounding box center [9, 15] width 15 height 15
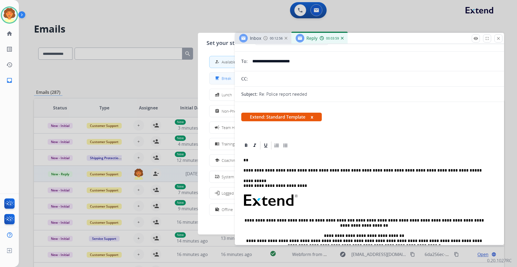
click at [221, 84] on button "free_breakfast Break" at bounding box center [258, 79] width 98 height 12
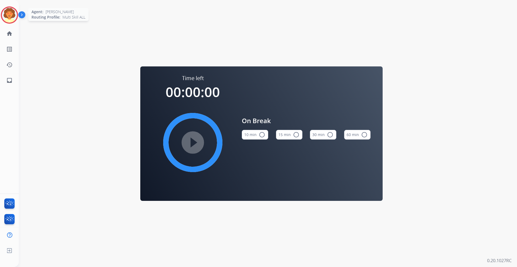
click at [7, 23] on img at bounding box center [9, 15] width 15 height 15
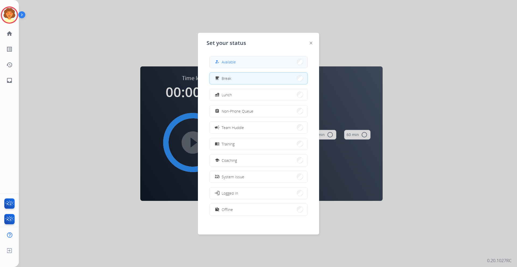
click at [234, 65] on span "Available" at bounding box center [228, 62] width 14 height 6
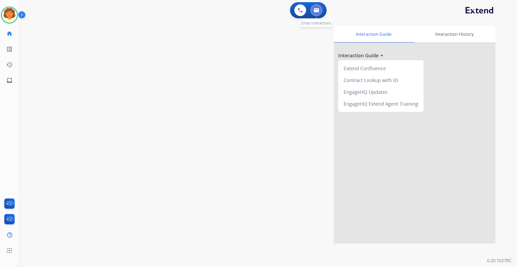
click at [312, 16] on button at bounding box center [316, 10] width 12 height 12
select select "**********"
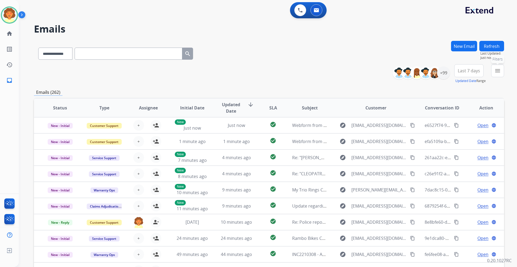
click at [494, 74] on mat-icon "menu" at bounding box center [497, 71] width 6 height 6
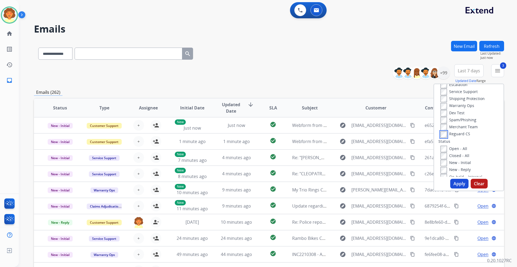
scroll to position [54, 0]
click at [450, 189] on button "Apply" at bounding box center [459, 184] width 18 height 10
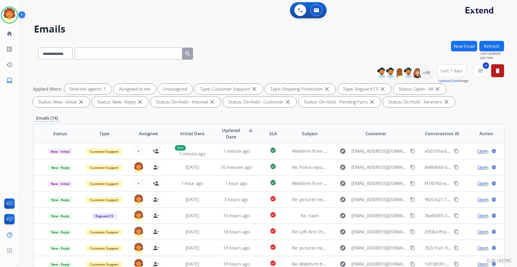
click at [440, 72] on span "Last 7 days" at bounding box center [451, 71] width 22 height 2
click at [435, 140] on div "Last 90 days" at bounding box center [450, 136] width 30 height 8
click at [420, 79] on div "+147" at bounding box center [426, 72] width 13 height 13
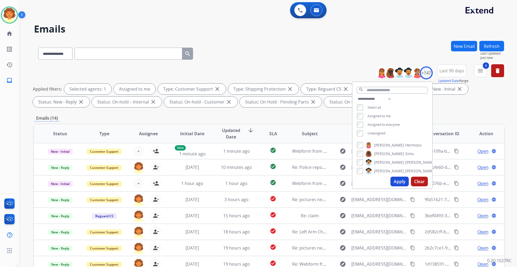
click at [390, 187] on button "Apply" at bounding box center [399, 182] width 18 height 10
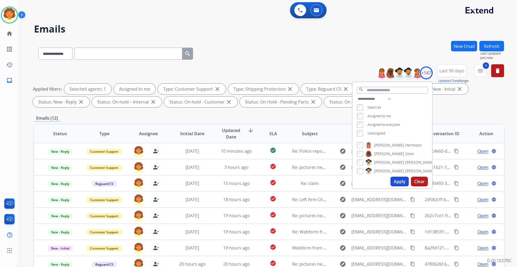
click at [424, 178] on div "**********" at bounding box center [269, 186] width 470 height 291
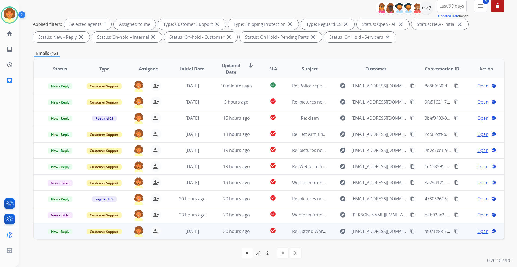
scroll to position [155, 0]
click at [477, 228] on span "Open" at bounding box center [482, 231] width 11 height 6
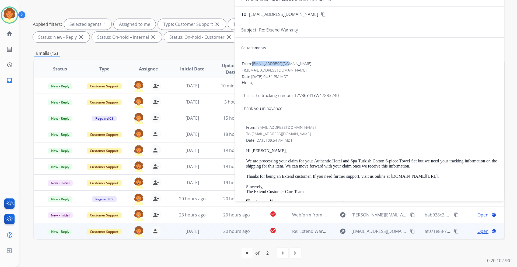
drag, startPoint x: 256, startPoint y: 25, endPoint x: 306, endPoint y: 24, distance: 49.8
click at [306, 61] on span "arsot.14@gmail.com" at bounding box center [281, 63] width 59 height 5
copy span "arsot.14@gmail.com"
drag, startPoint x: 320, startPoint y: 71, endPoint x: 386, endPoint y: 72, distance: 66.2
click at [386, 92] on div "This is the tracking number 1ZV86Y41YW47883240" at bounding box center [369, 95] width 255 height 6
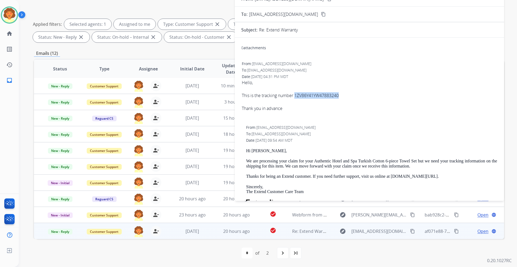
copy div "1ZV86Y41YW47883240"
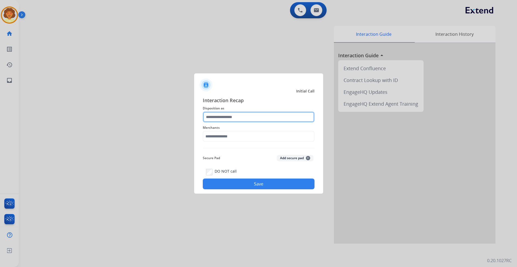
click at [244, 112] on input "text" at bounding box center [259, 117] width 112 height 11
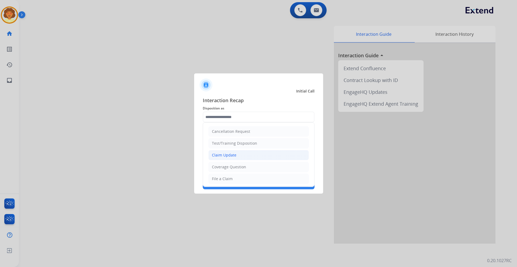
click at [258, 160] on li "Claim Update" at bounding box center [258, 155] width 100 height 10
type input "**********"
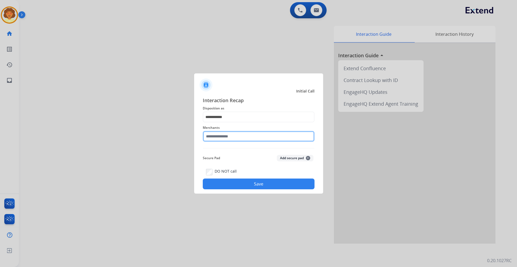
click at [213, 139] on input "text" at bounding box center [259, 136] width 112 height 11
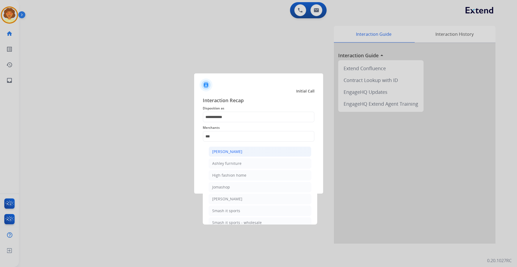
click at [242, 154] on div "Ashley - Reguard" at bounding box center [227, 151] width 30 height 5
type input "**********"
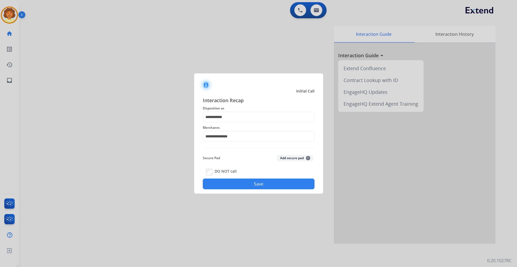
click at [255, 189] on button "Save" at bounding box center [259, 184] width 112 height 11
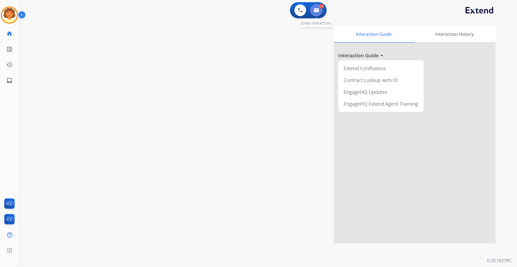
click at [319, 15] on button at bounding box center [316, 10] width 12 height 12
select select "**********"
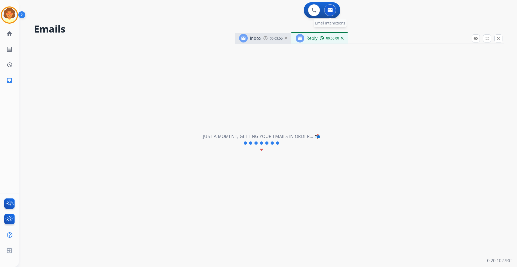
select select "**********"
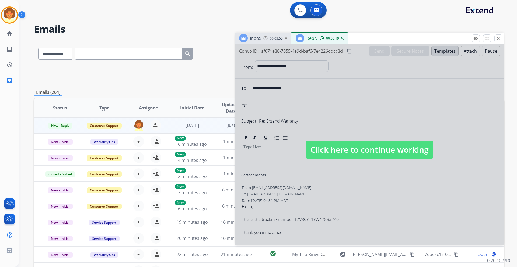
click at [325, 240] on div at bounding box center [369, 144] width 269 height 201
select select
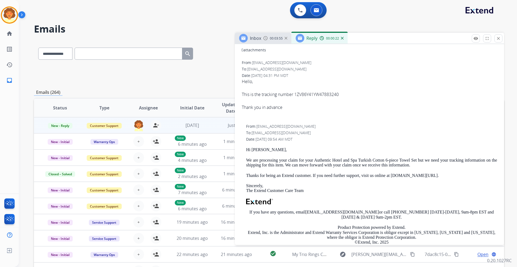
scroll to position [135, 0]
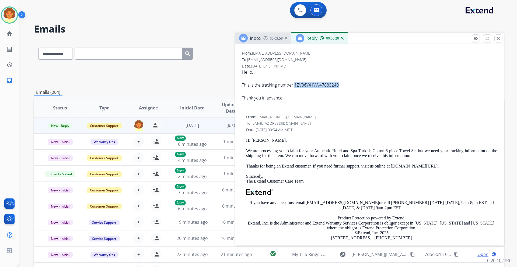
drag, startPoint x: 320, startPoint y: 176, endPoint x: 387, endPoint y: 175, distance: 66.8
click at [387, 88] on div "This is the tracking number 1ZV86Y41YW47883240" at bounding box center [369, 85] width 255 height 6
copy div "1ZV86Y41YW47883240"
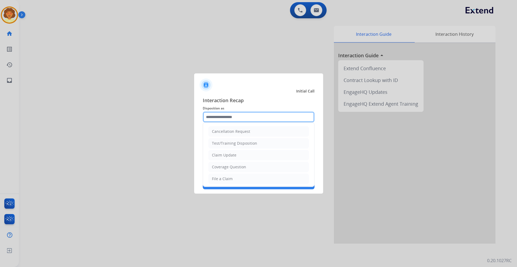
click at [234, 112] on input "text" at bounding box center [259, 117] width 112 height 11
click at [245, 171] on li "Other" at bounding box center [258, 166] width 100 height 10
type input "*****"
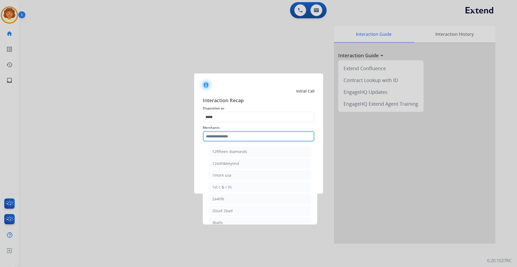
click at [227, 135] on input "text" at bounding box center [259, 136] width 112 height 11
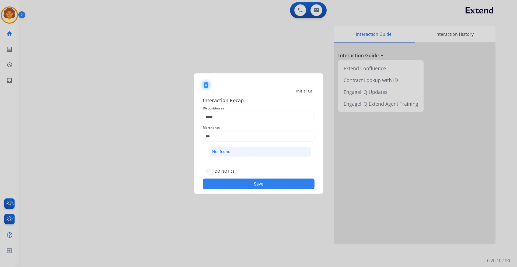
click at [230, 154] on div "Not found" at bounding box center [221, 151] width 18 height 5
type input "*********"
click at [245, 189] on button "Save" at bounding box center [259, 184] width 112 height 11
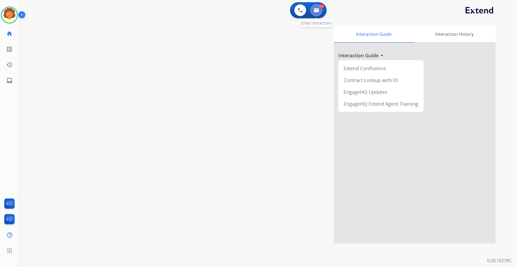
click at [314, 12] on img at bounding box center [316, 10] width 5 height 4
select select "**********"
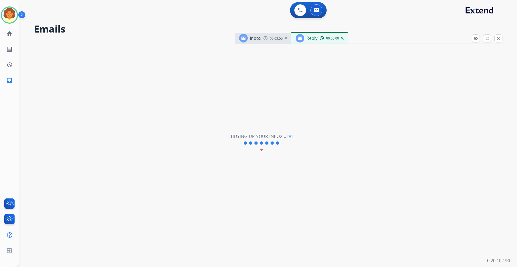
select select "**********"
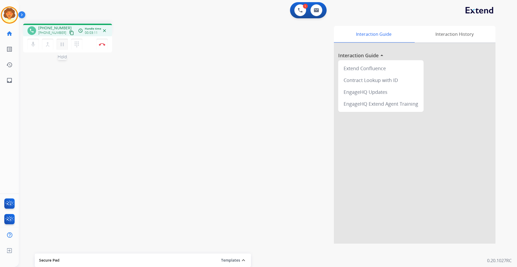
click at [65, 48] on mat-icon "pause" at bounding box center [62, 44] width 6 height 6
click at [65, 48] on mat-icon "play_arrow" at bounding box center [62, 44] width 6 height 6
click at [106, 50] on button "Disconnect" at bounding box center [101, 44] width 11 height 11
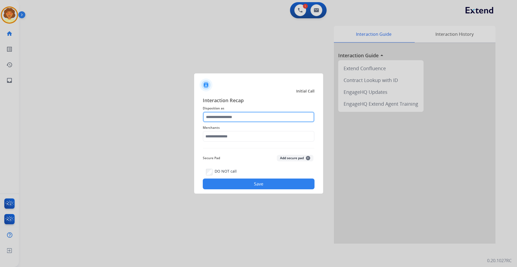
click at [239, 112] on input "text" at bounding box center [259, 117] width 112 height 11
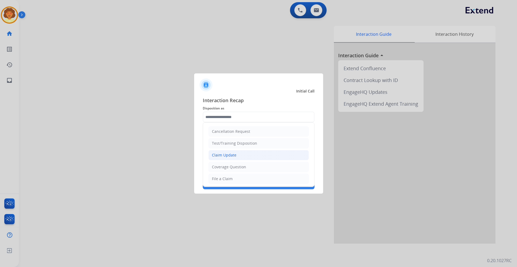
click at [236, 158] on div "Claim Update" at bounding box center [224, 155] width 24 height 5
type input "**********"
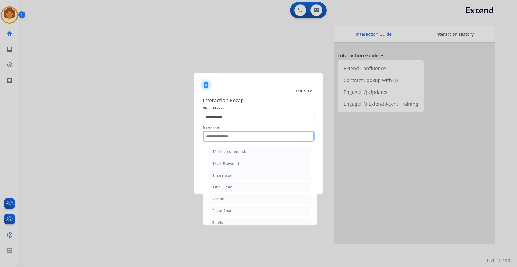
click at [223, 134] on input "text" at bounding box center [259, 136] width 112 height 11
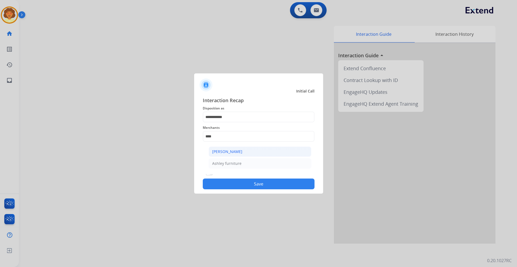
click at [242, 154] on div "Ashley - Reguard" at bounding box center [227, 151] width 30 height 5
type input "**********"
click at [245, 189] on button "Save" at bounding box center [259, 184] width 112 height 11
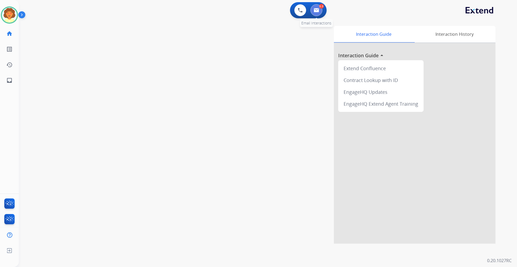
click at [314, 12] on img at bounding box center [316, 10] width 5 height 4
select select "**********"
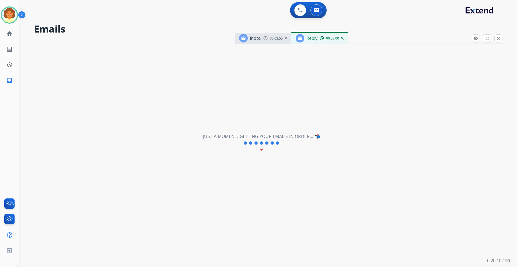
select select "**********"
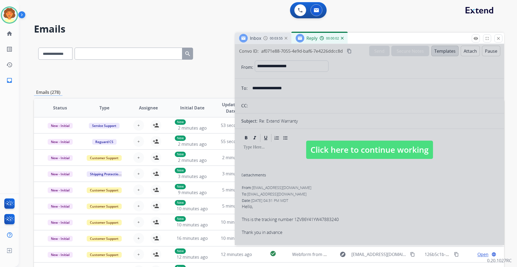
click at [310, 228] on div at bounding box center [369, 144] width 269 height 201
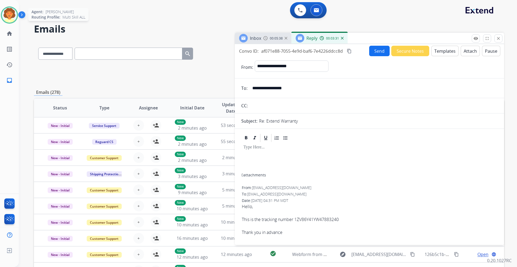
click at [11, 21] on img at bounding box center [9, 15] width 15 height 15
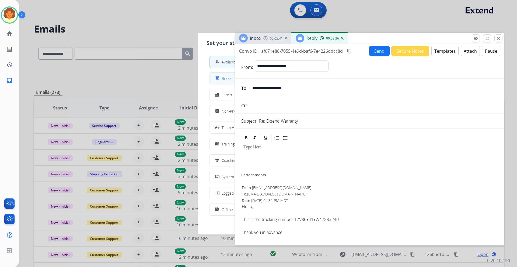
click at [220, 82] on button "free_breakfast Break" at bounding box center [258, 79] width 98 height 12
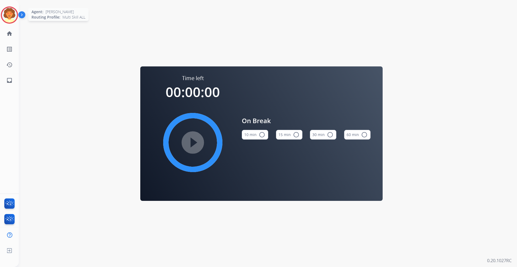
click at [13, 19] on img at bounding box center [9, 15] width 15 height 15
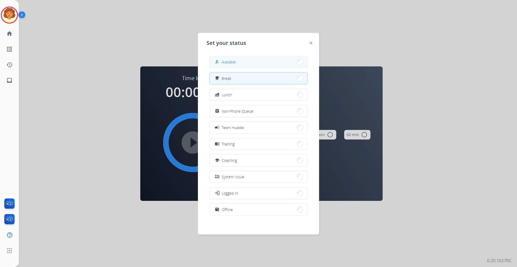
click at [236, 65] on span "Available" at bounding box center [228, 62] width 14 height 6
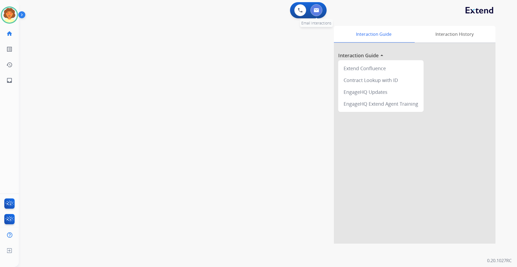
click at [314, 12] on img at bounding box center [316, 10] width 5 height 4
select select "**********"
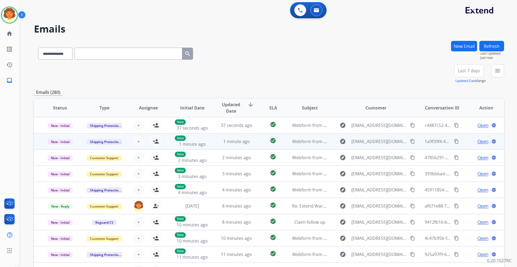
scroll to position [25, 0]
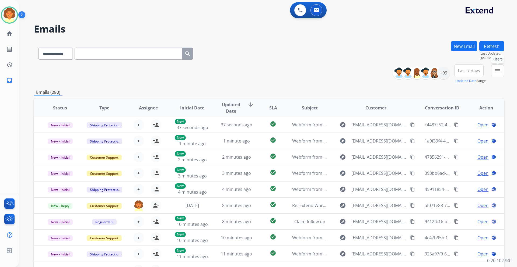
click at [494, 74] on mat-icon "menu" at bounding box center [497, 71] width 6 height 6
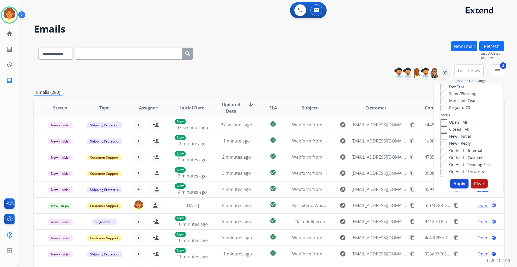
scroll to position [54, 0]
click at [450, 189] on button "Apply" at bounding box center [459, 184] width 18 height 10
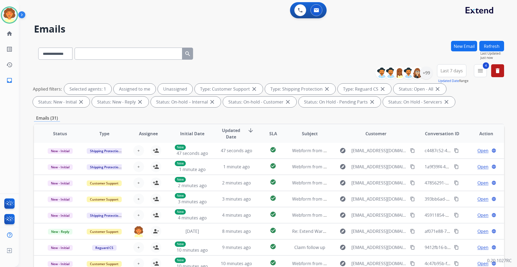
click at [440, 72] on span "Last 7 days" at bounding box center [451, 71] width 22 height 2
click at [435, 140] on div "Last 90 days" at bounding box center [450, 136] width 30 height 8
click at [420, 79] on div "+147" at bounding box center [426, 72] width 13 height 13
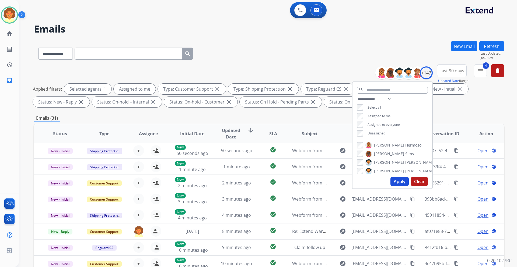
click at [390, 187] on button "Apply" at bounding box center [399, 182] width 18 height 10
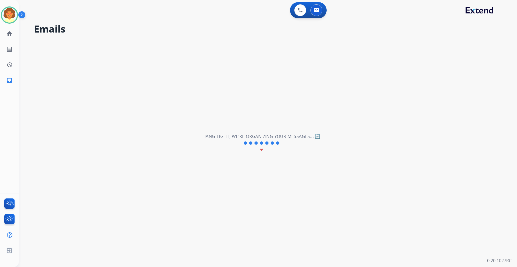
scroll to position [12, 0]
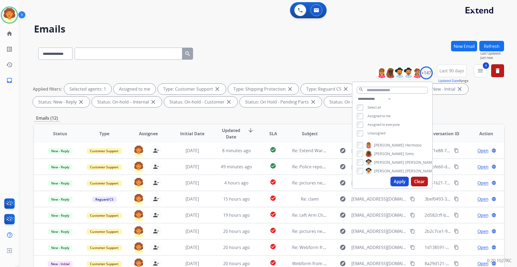
click at [390, 187] on button "Apply" at bounding box center [399, 182] width 18 height 10
click at [476, 110] on div "**********" at bounding box center [269, 86] width 470 height 45
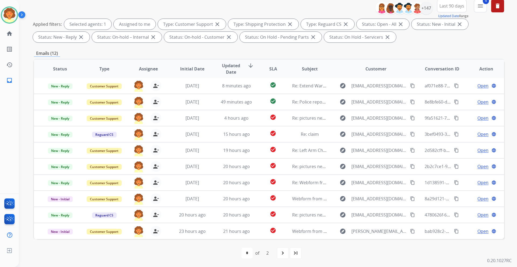
scroll to position [155, 0]
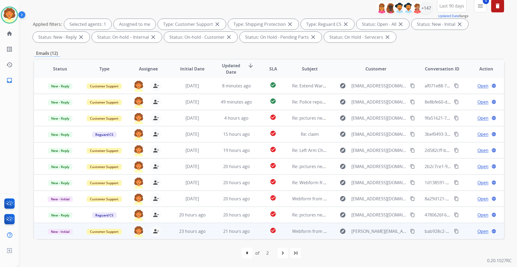
click at [477, 228] on span "Open" at bounding box center [482, 231] width 11 height 6
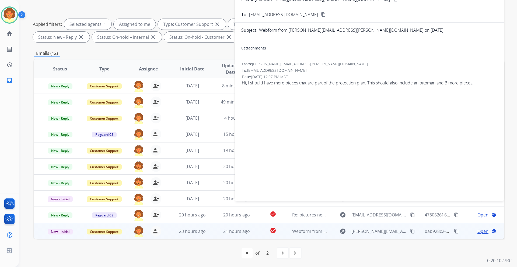
scroll to position [47, 0]
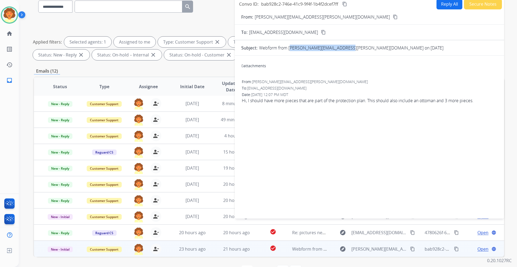
drag, startPoint x: 308, startPoint y: 94, endPoint x: 388, endPoint y: 96, distance: 80.0
click at [388, 51] on p "Webform from jessette.cayton@gmail.com on 09/22/2025" at bounding box center [351, 48] width 184 height 6
copy p "jessette.cayton@gmail.com"
click at [436, 9] on button "Reply All" at bounding box center [449, 4] width 26 height 10
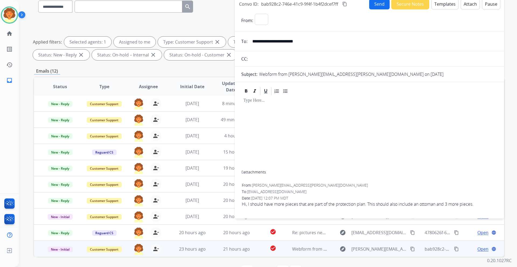
select select "**********"
click at [431, 9] on button "Templates" at bounding box center [444, 4] width 27 height 10
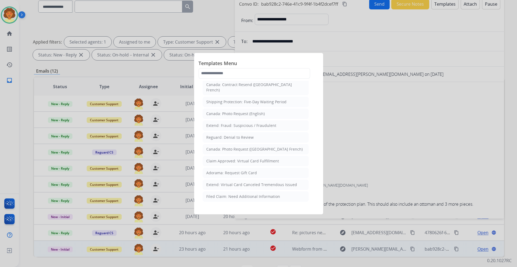
scroll to position [807, 0]
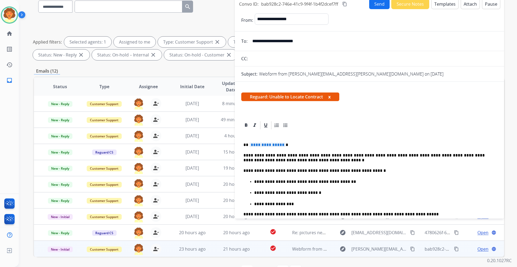
drag, startPoint x: 373, startPoint y: 167, endPoint x: 398, endPoint y: 73, distance: 97.1
click at [330, 100] on button "x" at bounding box center [329, 97] width 2 height 6
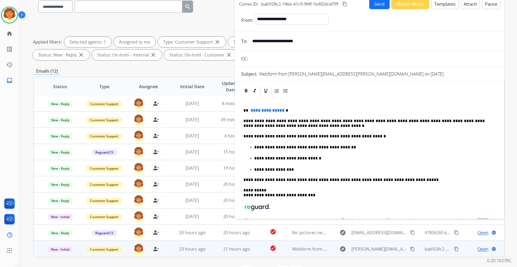
click at [431, 9] on button "Templates" at bounding box center [444, 4] width 27 height 10
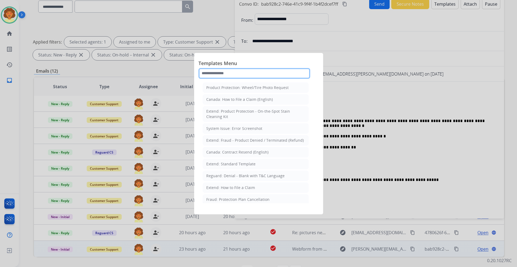
click at [221, 79] on input "text" at bounding box center [254, 73] width 112 height 11
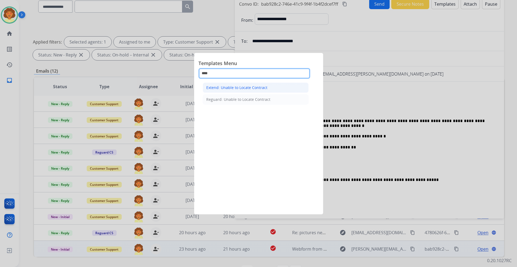
type input "****"
click at [219, 90] on div "Extend: Unable to Locate Contract" at bounding box center [236, 87] width 61 height 5
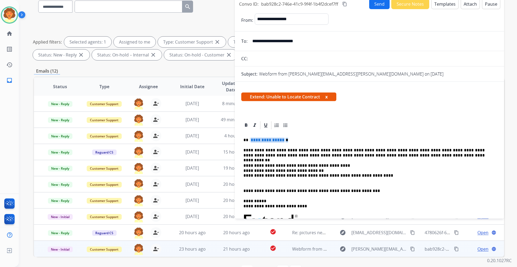
drag, startPoint x: 246, startPoint y: 225, endPoint x: 294, endPoint y: 225, distance: 47.9
click at [294, 143] on p "**********" at bounding box center [363, 140] width 241 height 5
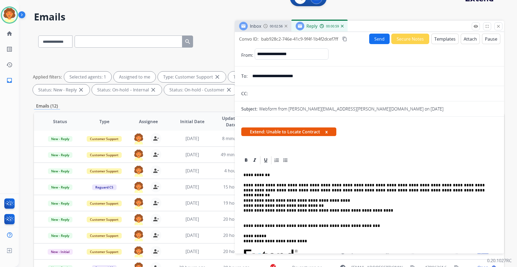
scroll to position [0, 0]
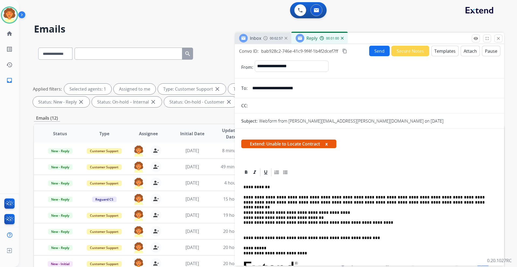
click at [369, 56] on button "Send" at bounding box center [379, 51] width 20 height 10
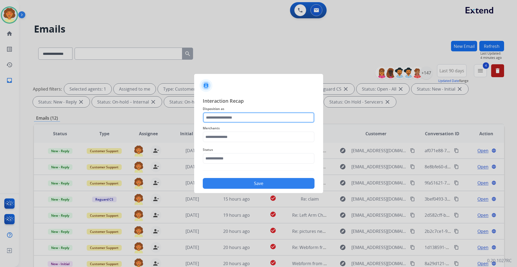
click at [226, 112] on input "text" at bounding box center [259, 117] width 112 height 11
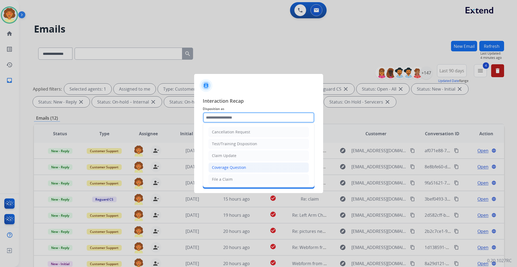
scroll to position [27, 0]
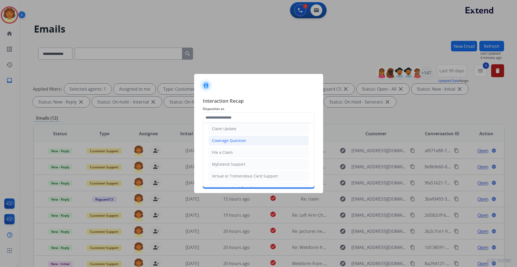
click at [238, 143] on div "Coverage Question" at bounding box center [229, 140] width 34 height 5
type input "**********"
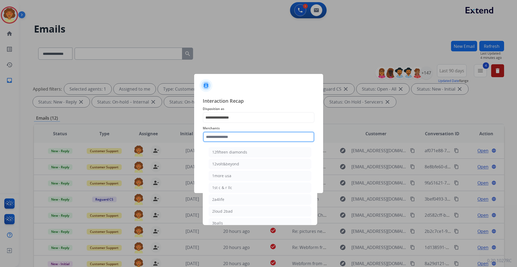
click at [222, 135] on input "text" at bounding box center [259, 137] width 112 height 11
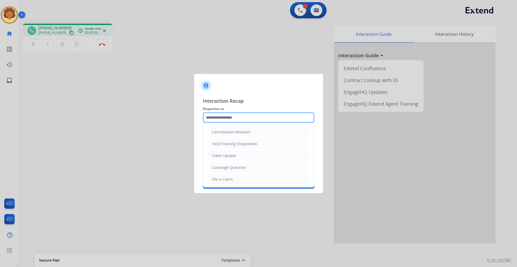
click at [238, 112] on input "text" at bounding box center [259, 117] width 112 height 11
click at [236, 159] on div "Claim Update" at bounding box center [224, 155] width 24 height 5
type input "**********"
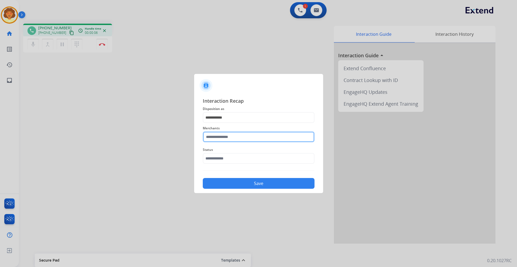
click at [226, 133] on input "text" at bounding box center [259, 137] width 112 height 11
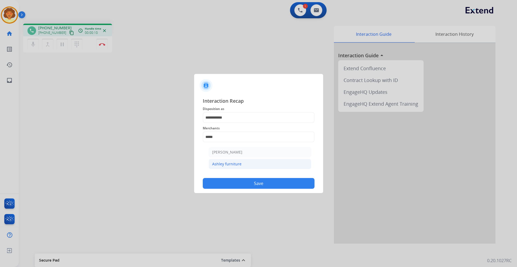
click at [268, 169] on li "Ashley furniture" at bounding box center [260, 164] width 103 height 10
type input "**********"
click at [259, 189] on button "Save" at bounding box center [259, 183] width 112 height 11
click at [236, 163] on input "text" at bounding box center [259, 158] width 112 height 11
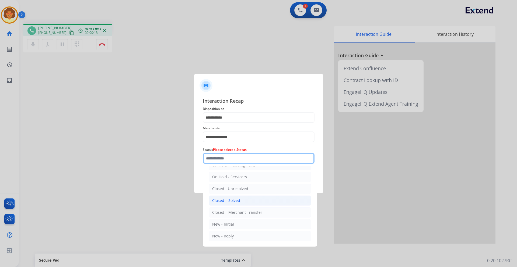
scroll to position [54, 0]
click at [240, 203] on div "Closed – Solved" at bounding box center [226, 200] width 28 height 5
type input "**********"
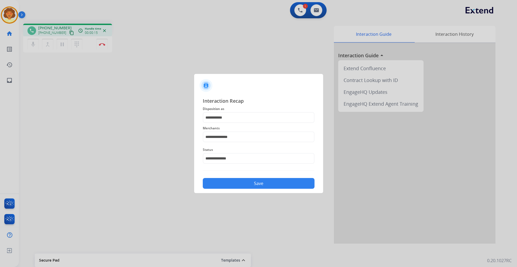
click at [257, 189] on button "Save" at bounding box center [259, 183] width 112 height 11
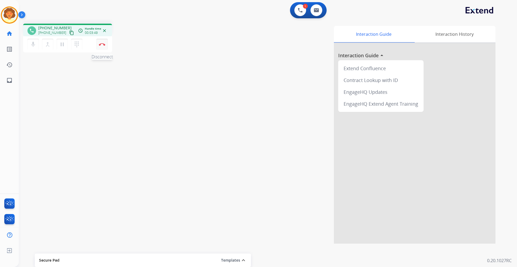
click at [102, 46] on img at bounding box center [102, 44] width 6 height 3
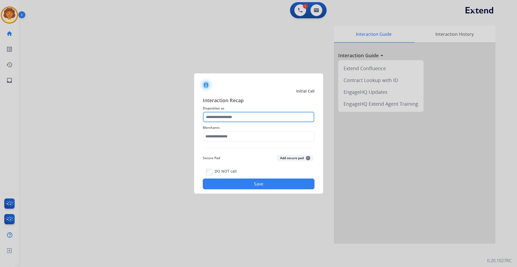
click at [233, 112] on input "text" at bounding box center [259, 117] width 112 height 11
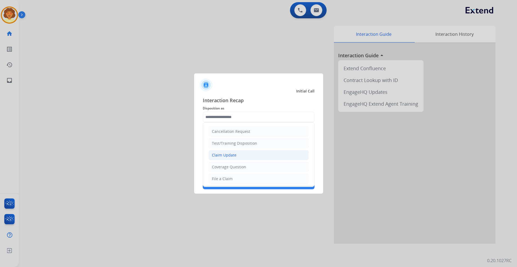
click at [236, 158] on div "Claim Update" at bounding box center [224, 155] width 24 height 5
type input "**********"
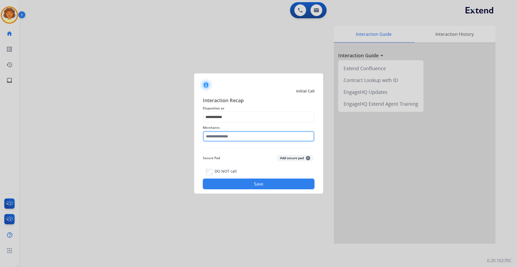
click at [216, 136] on input "text" at bounding box center [259, 136] width 112 height 11
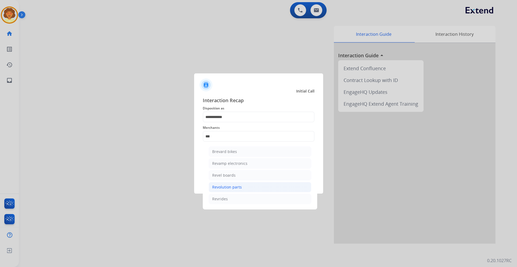
click at [242, 190] on div "Revolution parts" at bounding box center [227, 187] width 30 height 5
type input "**********"
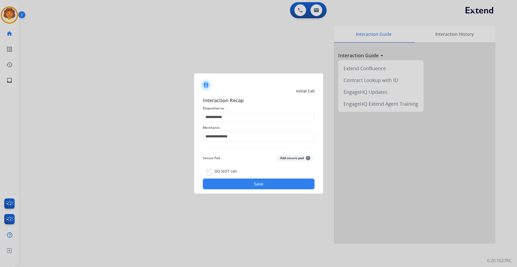
click at [257, 189] on button "Save" at bounding box center [259, 184] width 112 height 11
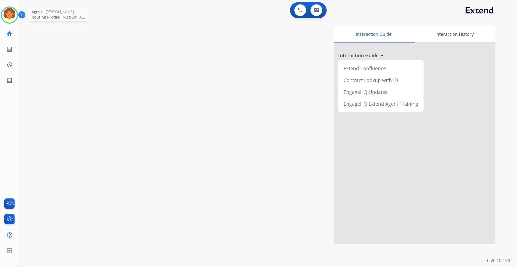
click at [5, 23] on img at bounding box center [9, 15] width 15 height 15
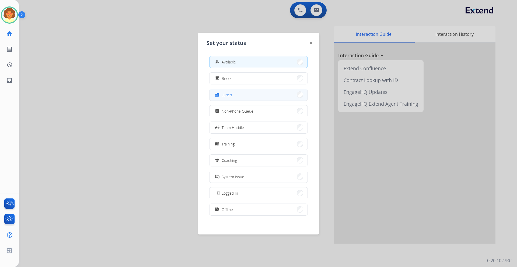
click at [258, 101] on button "fastfood Lunch" at bounding box center [258, 95] width 98 height 12
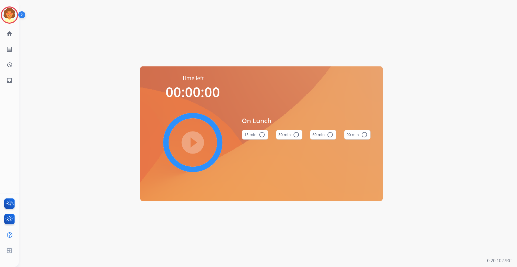
click at [324, 135] on button "60 min radio_button_unchecked" at bounding box center [323, 135] width 26 height 10
click at [189, 142] on mat-icon "play_circle_filled" at bounding box center [192, 142] width 6 height 6
